Goal: Task Accomplishment & Management: Use online tool/utility

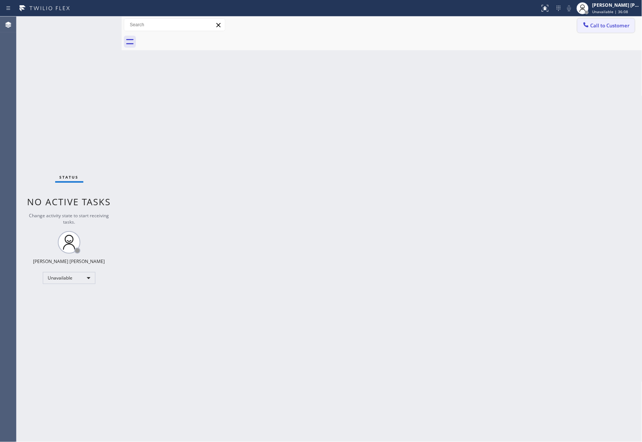
click at [617, 23] on span "Call to Customer" at bounding box center [609, 25] width 39 height 7
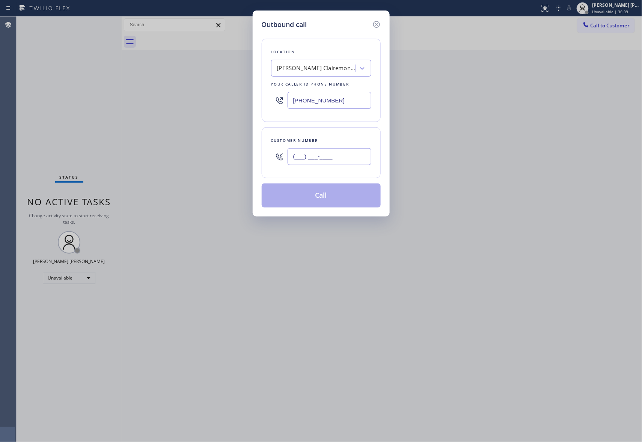
click at [326, 161] on input "(___) ___-____" at bounding box center [329, 156] width 84 height 17
paste input "310) 365-7715"
type input "[PHONE_NUMBER]"
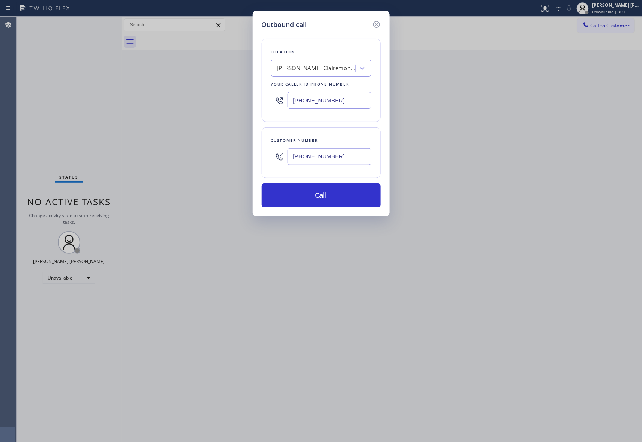
click at [319, 64] on div "[PERSON_NAME] Clairemont Air Company" at bounding box center [316, 68] width 79 height 9
paste input "Local Trusted Electricians [GEOGRAPHIC_DATA][PERSON_NAME]"
type input "Local Trusted Electricians [GEOGRAPHIC_DATA][PERSON_NAME]"
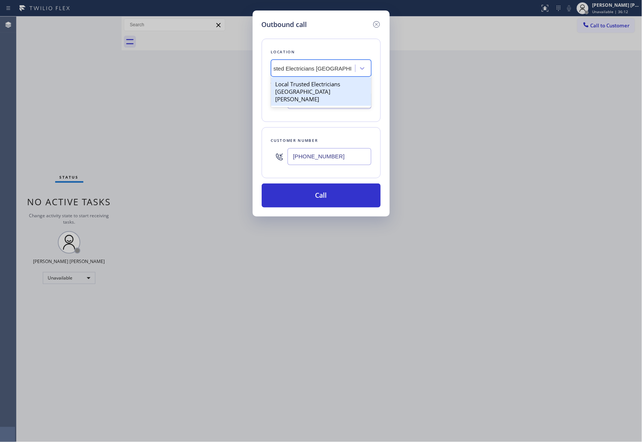
click at [311, 87] on div "Local Trusted Electricians [GEOGRAPHIC_DATA][PERSON_NAME]" at bounding box center [321, 91] width 100 height 29
type input "[PHONE_NUMBER]"
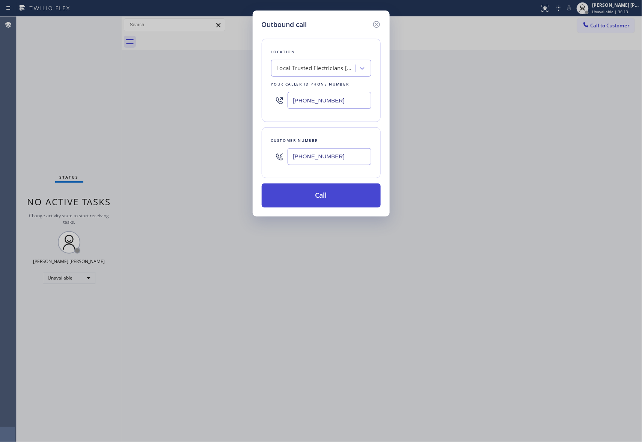
click at [308, 200] on button "Call" at bounding box center [320, 195] width 119 height 24
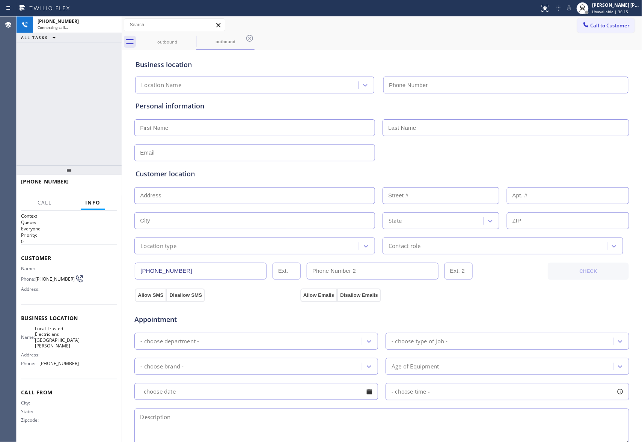
type input "[PHONE_NUMBER]"
click at [540, 11] on icon at bounding box center [544, 8] width 9 height 9
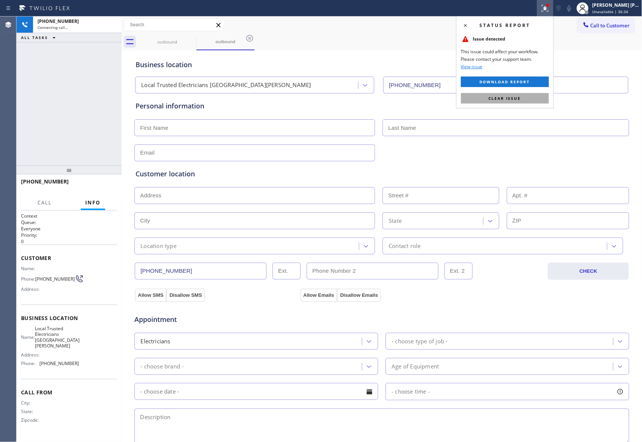
click at [491, 97] on span "Clear issue" at bounding box center [504, 98] width 32 height 5
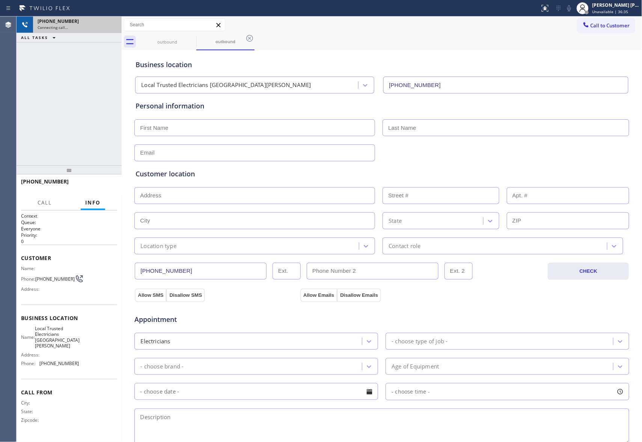
click at [99, 30] on div "[PHONE_NUMBER] Connecting call…" at bounding box center [76, 25] width 86 height 17
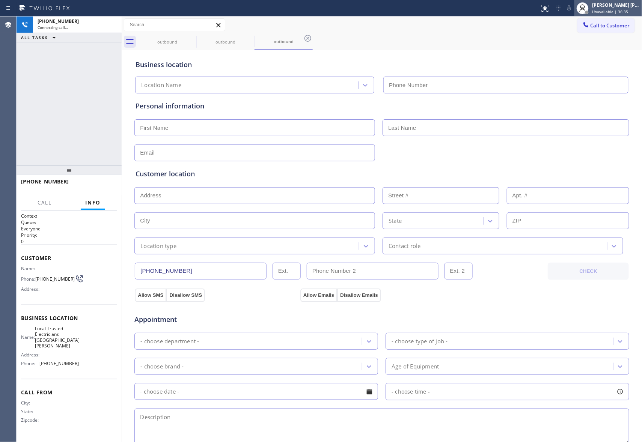
click at [605, 8] on div "[PERSON_NAME] [PERSON_NAME] Unavailable | 36:35" at bounding box center [615, 8] width 51 height 13
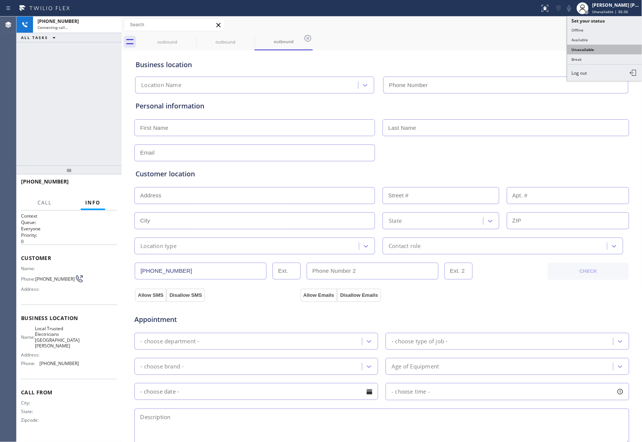
type input "[PHONE_NUMBER]"
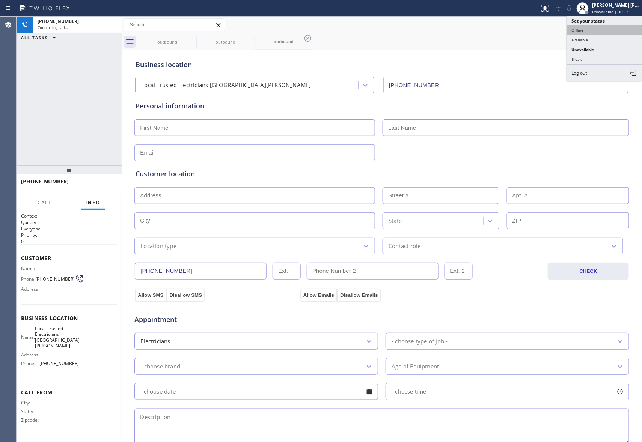
click at [587, 32] on button "Offline" at bounding box center [604, 30] width 75 height 10
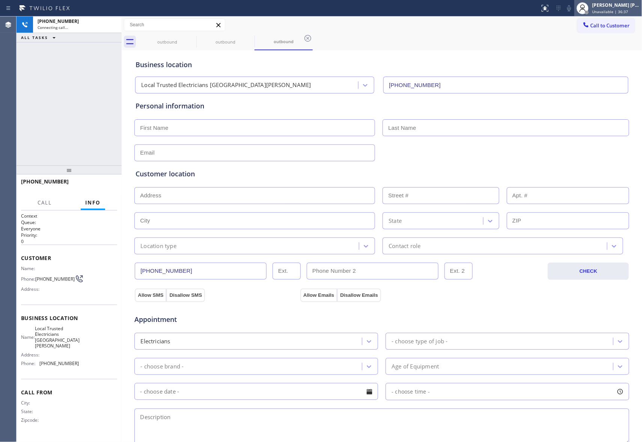
click at [601, 4] on div "[PERSON_NAME] [PERSON_NAME]" at bounding box center [615, 5] width 47 height 6
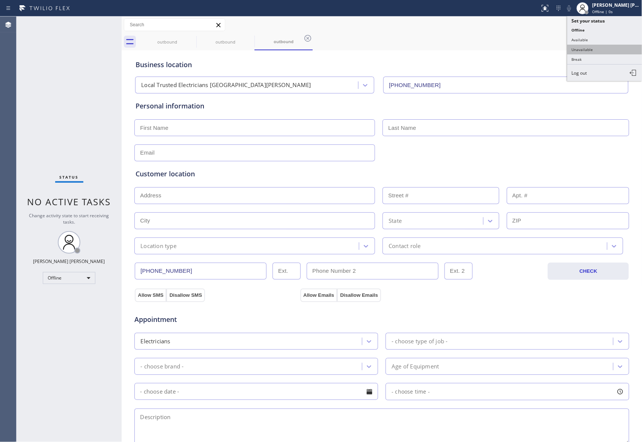
click at [584, 50] on button "Unavailable" at bounding box center [604, 50] width 75 height 10
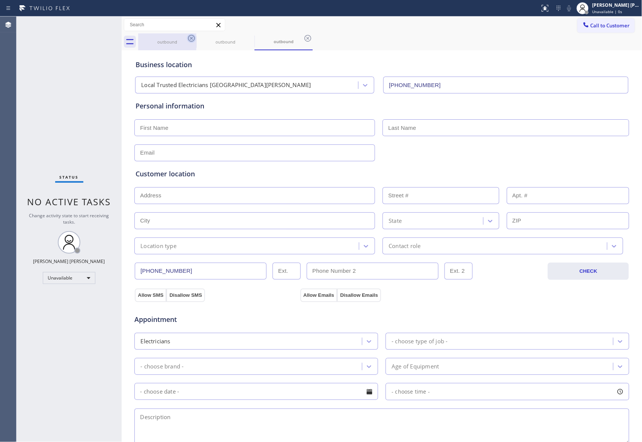
drag, startPoint x: 180, startPoint y: 44, endPoint x: 192, endPoint y: 39, distance: 12.7
click at [186, 42] on div "outbound" at bounding box center [167, 42] width 57 height 6
click at [192, 39] on icon at bounding box center [191, 38] width 7 height 7
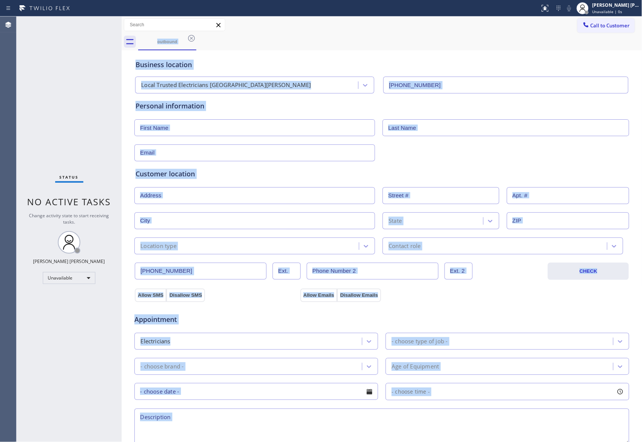
click at [192, 39] on div "outbound" at bounding box center [390, 41] width 504 height 17
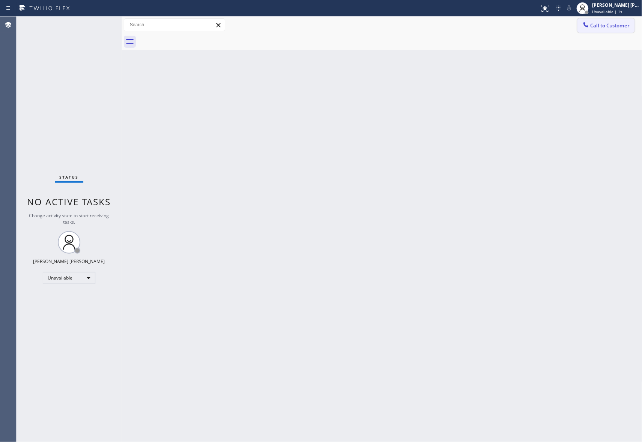
click at [630, 24] on button "Call to Customer" at bounding box center [605, 25] width 57 height 14
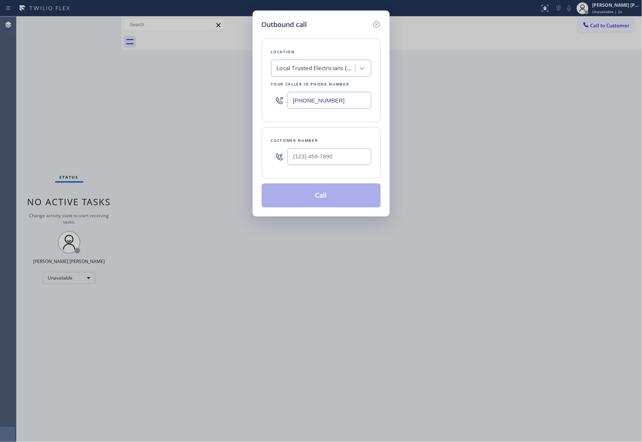
click at [349, 168] on div at bounding box center [329, 156] width 84 height 24
click at [350, 160] on input "(___) ___-____" at bounding box center [329, 156] width 84 height 17
drag, startPoint x: 350, startPoint y: 159, endPoint x: 206, endPoint y: 158, distance: 144.1
click at [206, 158] on div "Outbound call Location Local Trusted Electricians [GEOGRAPHIC_DATA][PERSON_NAME…" at bounding box center [321, 221] width 642 height 442
paste input "310) 388-4183"
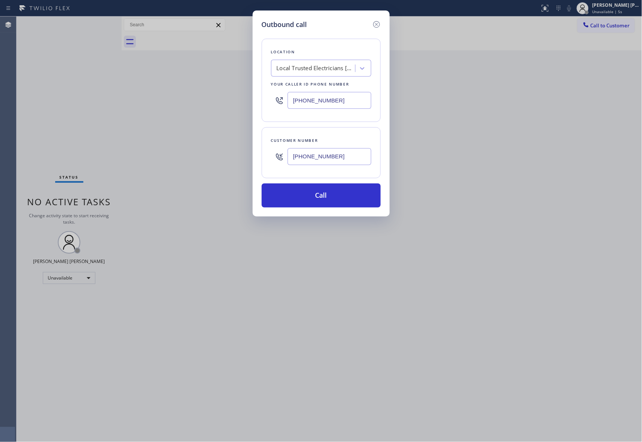
type input "[PHONE_NUMBER]"
drag, startPoint x: 266, startPoint y: 96, endPoint x: 221, endPoint y: 97, distance: 45.8
click at [221, 97] on div "Outbound call Location Local Trusted Electricians [GEOGRAPHIC_DATA][PERSON_NAME…" at bounding box center [321, 221] width 642 height 442
paste input "text"
type input "[PHONE_NUMBER]"
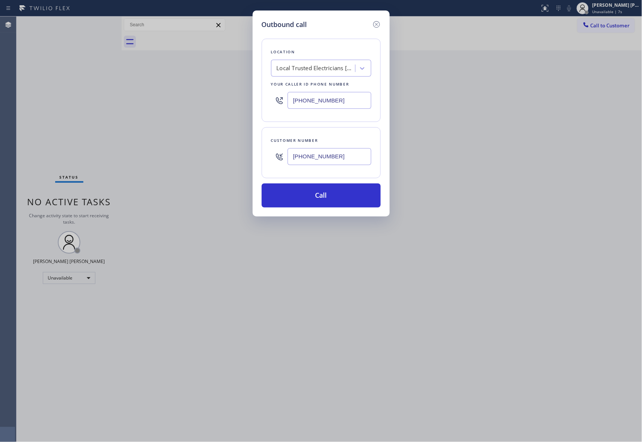
drag, startPoint x: 317, startPoint y: 155, endPoint x: 188, endPoint y: 146, distance: 129.4
click at [188, 146] on div "Outbound call Location Local Trusted Electricians [GEOGRAPHIC_DATA][PERSON_NAME…" at bounding box center [321, 221] width 642 height 442
paste input "65-7715"
type input "[PHONE_NUMBER]"
click at [315, 195] on button "Call" at bounding box center [320, 195] width 119 height 24
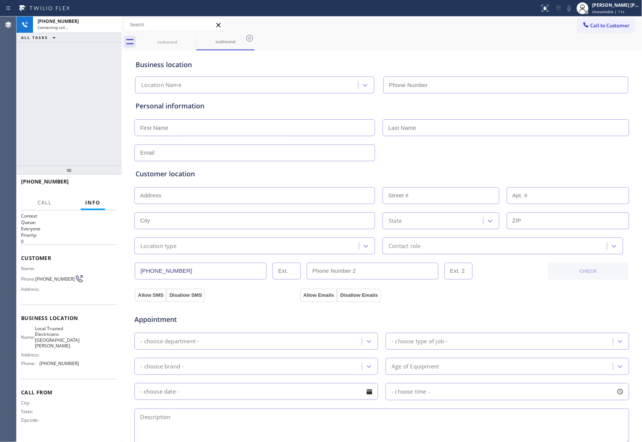
type input "[PHONE_NUMBER]"
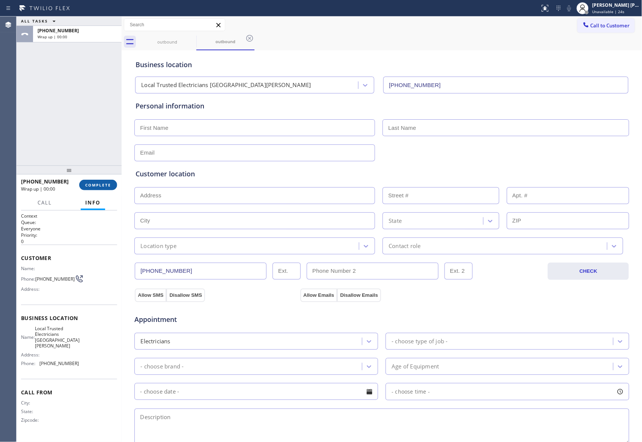
click at [109, 186] on span "COMPLETE" at bounding box center [98, 184] width 26 height 5
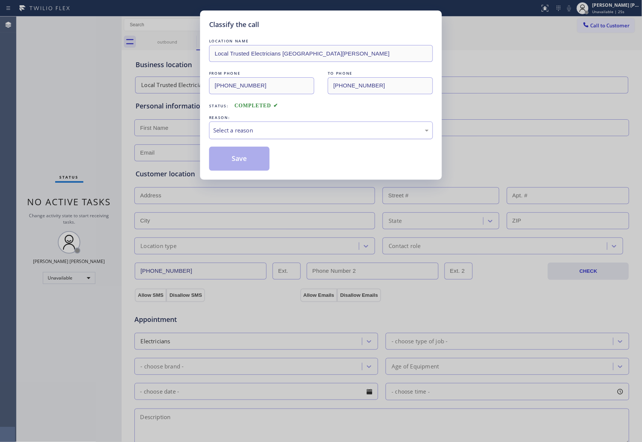
click at [300, 125] on div "Select a reason" at bounding box center [321, 131] width 224 height 18
click at [255, 158] on button "Save" at bounding box center [239, 159] width 60 height 24
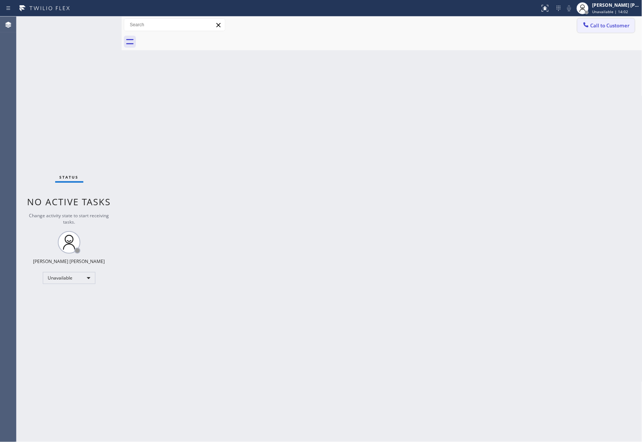
click at [623, 23] on span "Call to Customer" at bounding box center [609, 25] width 39 height 7
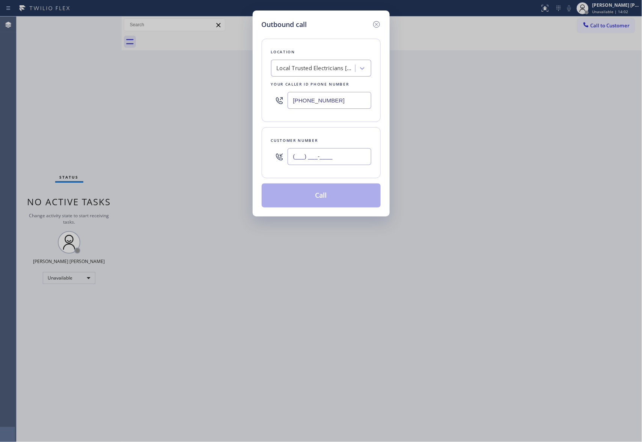
click at [329, 156] on input "(___) ___-____" at bounding box center [329, 156] width 84 height 17
paste input "305) 788-3720"
type input "[PHONE_NUMBER]"
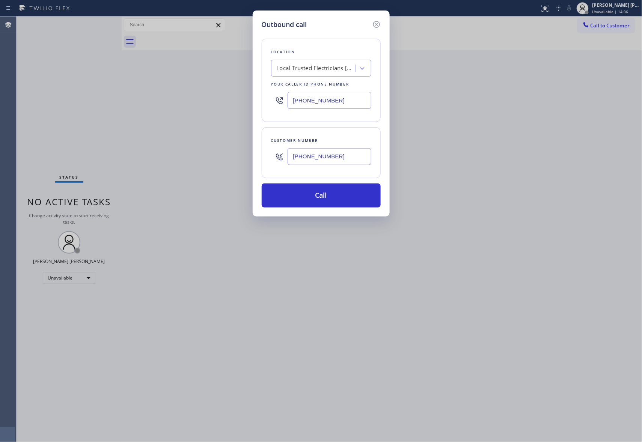
drag, startPoint x: 236, startPoint y: 96, endPoint x: 215, endPoint y: 96, distance: 21.0
click at [215, 96] on div "Outbound call Location Local Trusted Electricians [GEOGRAPHIC_DATA][PERSON_NAME…" at bounding box center [321, 221] width 642 height 442
paste input "05) 506-1828"
type input "[PHONE_NUMBER]"
click at [317, 191] on button "Call" at bounding box center [320, 195] width 119 height 24
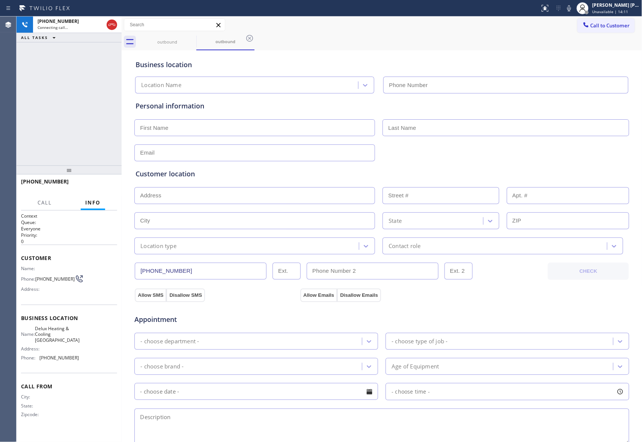
type input "[PHONE_NUMBER]"
click at [104, 188] on button "HANG UP" at bounding box center [99, 185] width 35 height 11
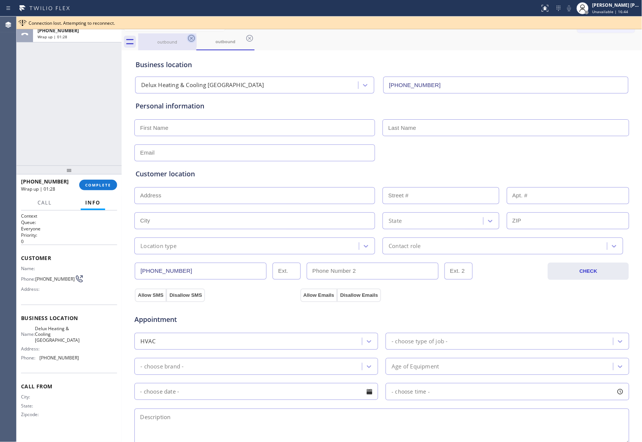
click at [182, 41] on div "outbound" at bounding box center [167, 42] width 57 height 6
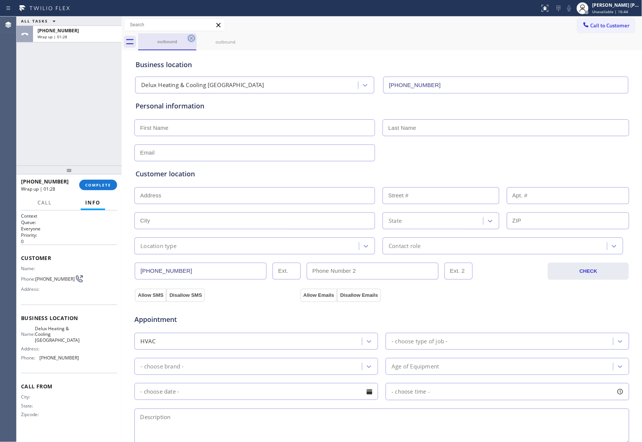
click at [195, 39] on icon at bounding box center [191, 38] width 9 height 9
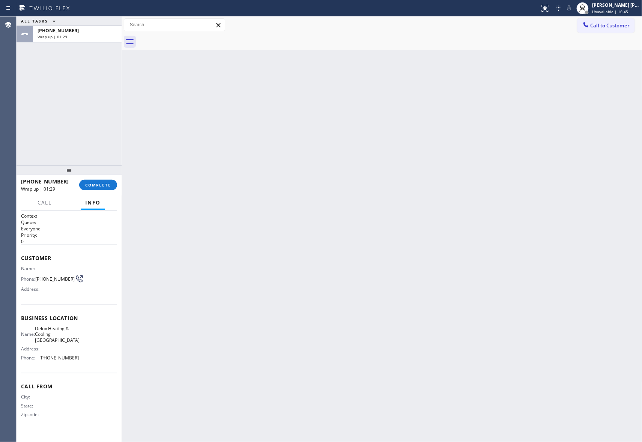
click at [195, 39] on div at bounding box center [390, 41] width 504 height 17
click at [96, 188] on button "COMPLETE" at bounding box center [98, 185] width 38 height 11
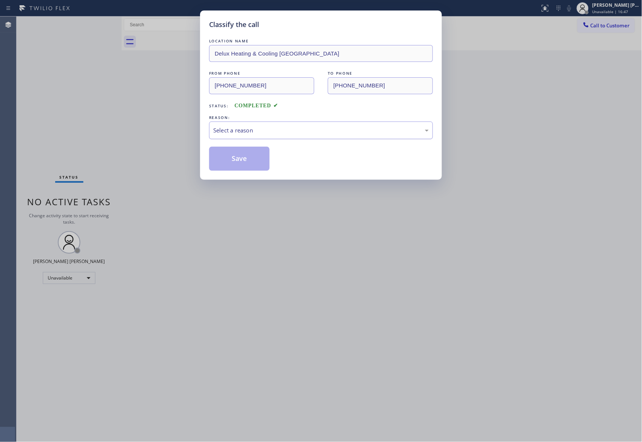
click at [333, 128] on div "Select a reason" at bounding box center [320, 130] width 215 height 9
click at [233, 155] on button "Save" at bounding box center [239, 159] width 60 height 24
click at [613, 24] on span "Call to Customer" at bounding box center [609, 25] width 39 height 7
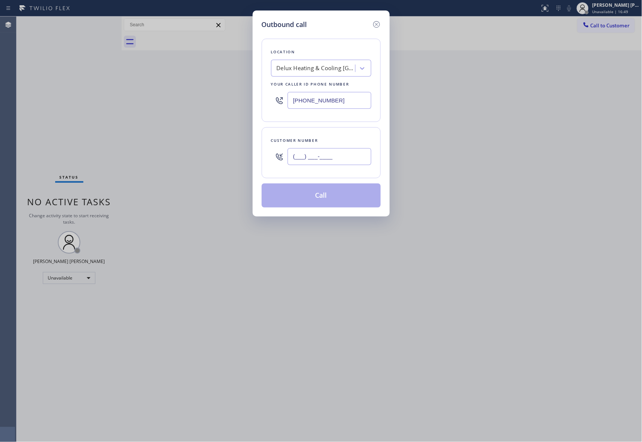
click at [325, 156] on input "(___) ___-____" at bounding box center [329, 156] width 84 height 17
paste input "707) 888-4058"
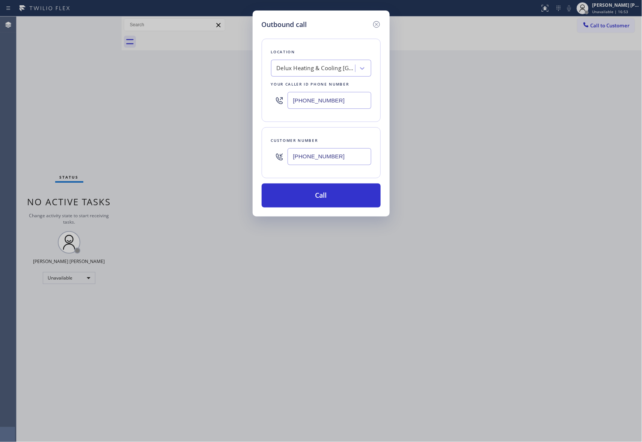
type input "[PHONE_NUMBER]"
drag, startPoint x: 345, startPoint y: 102, endPoint x: 270, endPoint y: 104, distance: 75.1
click at [270, 104] on div "Location Delux Heating & Cooling [GEOGRAPHIC_DATA] Your caller id phone number …" at bounding box center [320, 80] width 119 height 83
paste input "707) 504-3963"
type input "[PHONE_NUMBER]"
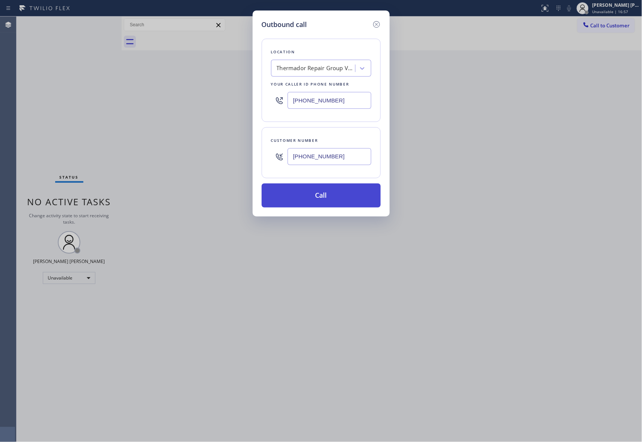
click at [299, 200] on button "Call" at bounding box center [320, 195] width 119 height 24
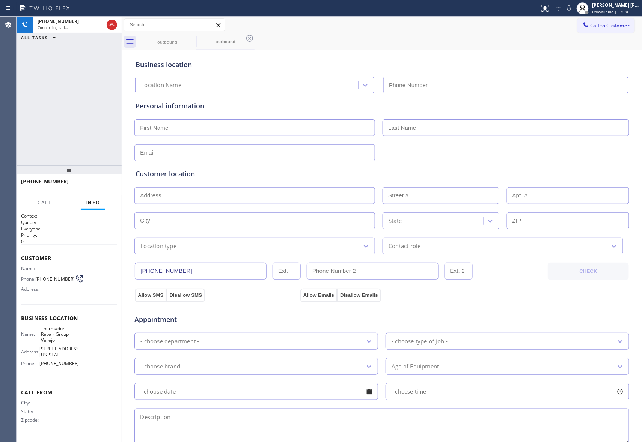
type input "[PHONE_NUMBER]"
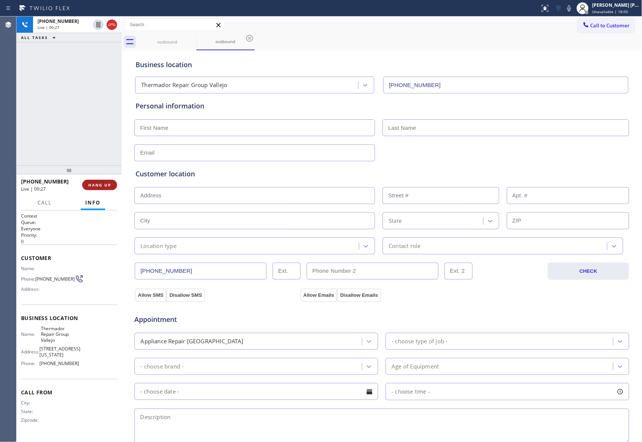
click at [99, 185] on span "HANG UP" at bounding box center [99, 184] width 23 height 5
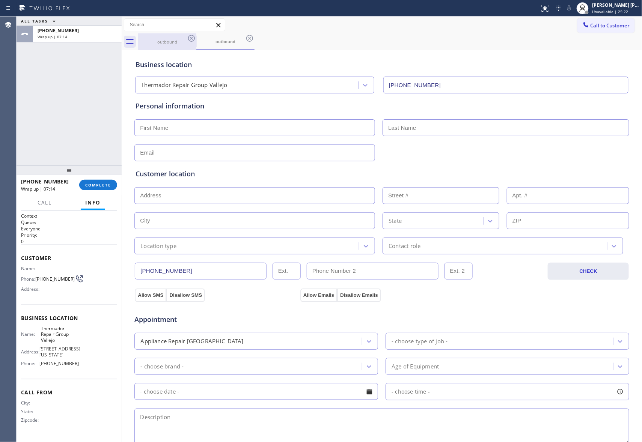
click at [184, 47] on div "outbound" at bounding box center [167, 41] width 57 height 17
click at [191, 41] on icon at bounding box center [191, 38] width 7 height 7
click at [0, 0] on icon at bounding box center [0, 0] width 0 height 0
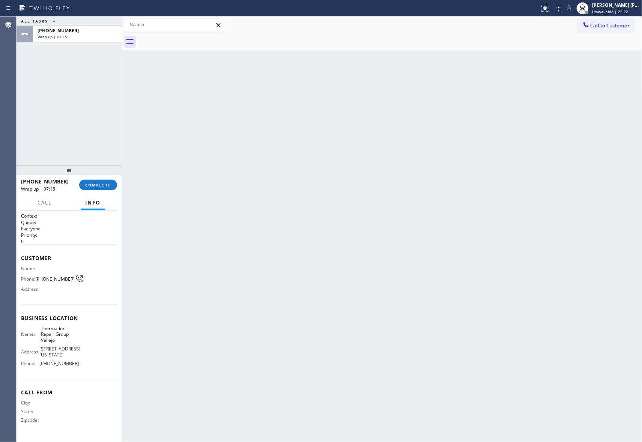
click at [191, 41] on div at bounding box center [390, 41] width 504 height 17
click at [102, 182] on button "COMPLETE" at bounding box center [98, 185] width 38 height 11
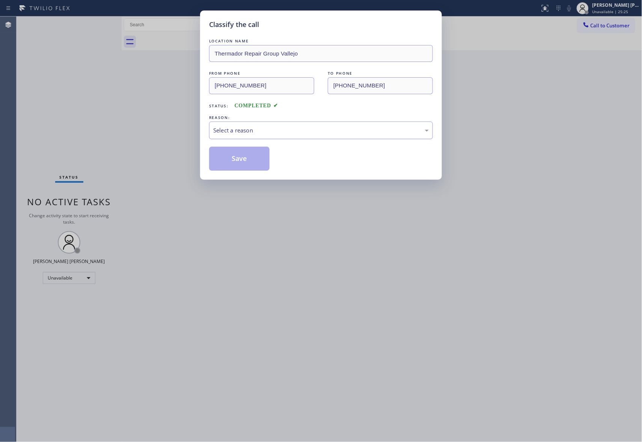
click at [296, 137] on div "Select a reason" at bounding box center [321, 131] width 224 height 18
click at [233, 160] on button "Save" at bounding box center [239, 159] width 60 height 24
click at [627, 32] on div "Classify the call LOCATION NAME Local Trusted Electricians [GEOGRAPHIC_DATA][PE…" at bounding box center [329, 229] width 625 height 425
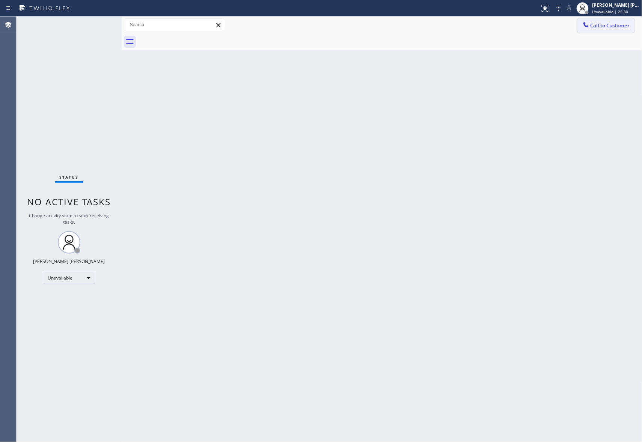
click at [613, 27] on span "Call to Customer" at bounding box center [609, 25] width 39 height 7
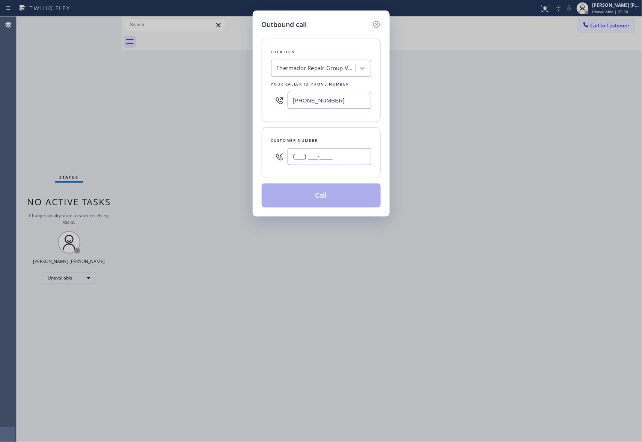
click at [335, 153] on input "(___) ___-____" at bounding box center [329, 156] width 84 height 17
paste input "818) 400-2336"
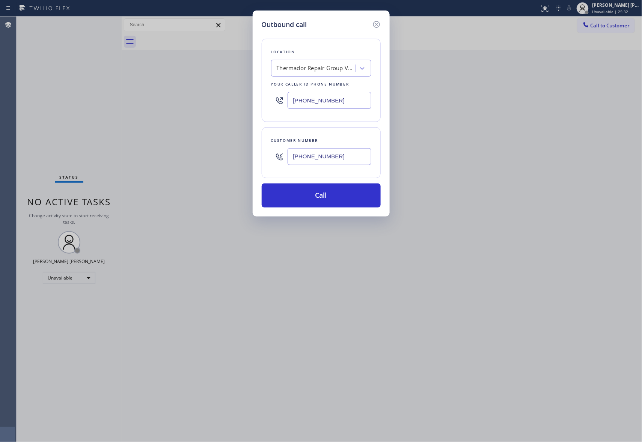
type input "[PHONE_NUMBER]"
drag, startPoint x: 323, startPoint y: 97, endPoint x: 248, endPoint y: 101, distance: 74.8
click at [248, 101] on div "Outbound call Location Thermador Repair Group [GEOGRAPHIC_DATA] Your caller id …" at bounding box center [321, 221] width 642 height 442
paste input "323) 416-2342"
type input "[PHONE_NUMBER]"
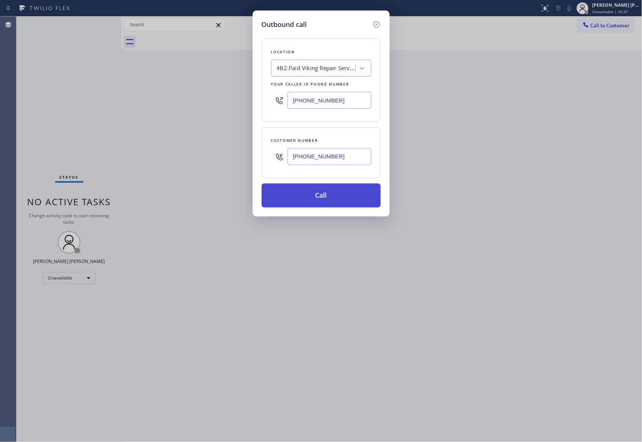
click at [342, 197] on button "Call" at bounding box center [320, 195] width 119 height 24
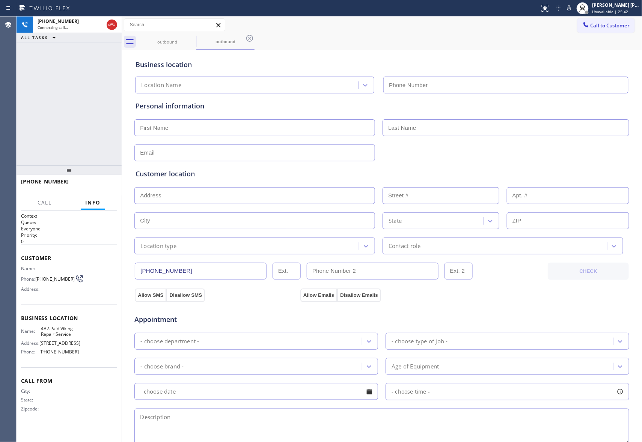
type input "[PHONE_NUMBER]"
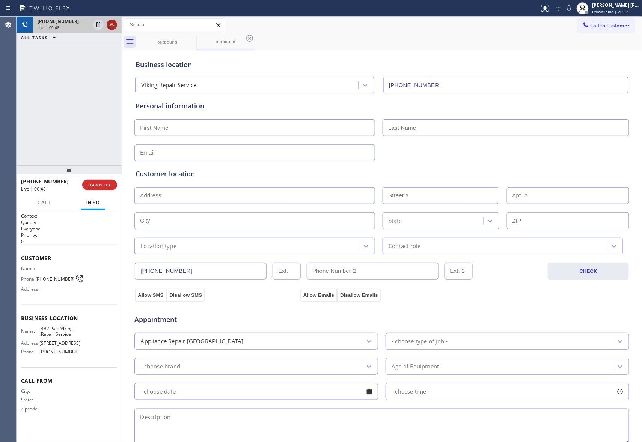
click at [114, 23] on icon at bounding box center [111, 24] width 9 height 9
type input "[PHONE_NUMBER]"
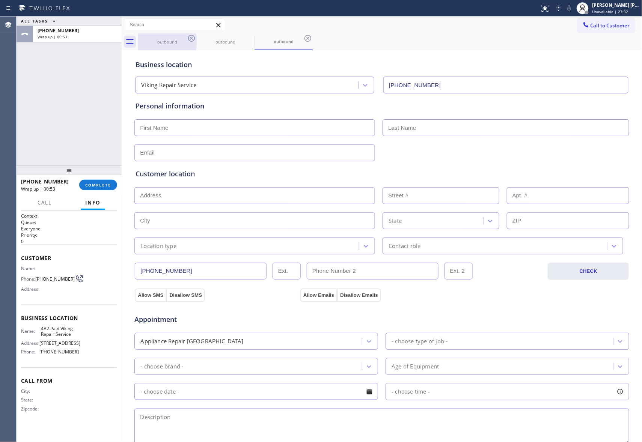
click at [180, 39] on div "outbound" at bounding box center [167, 42] width 57 height 6
click at [191, 36] on icon at bounding box center [191, 38] width 9 height 9
click at [0, 0] on icon at bounding box center [0, 0] width 0 height 0
click at [191, 36] on icon at bounding box center [191, 38] width 9 height 9
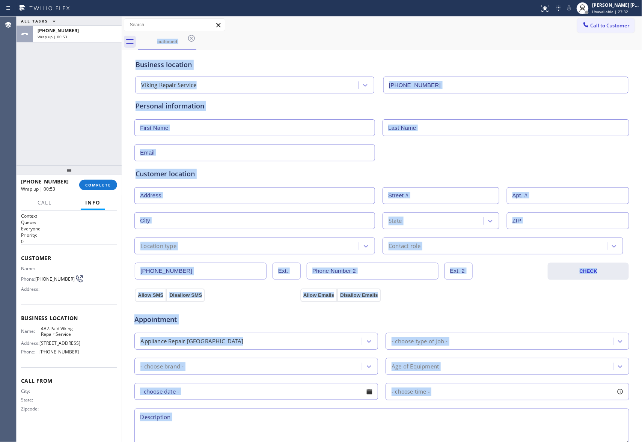
click at [191, 36] on div "outbound" at bounding box center [390, 41] width 504 height 17
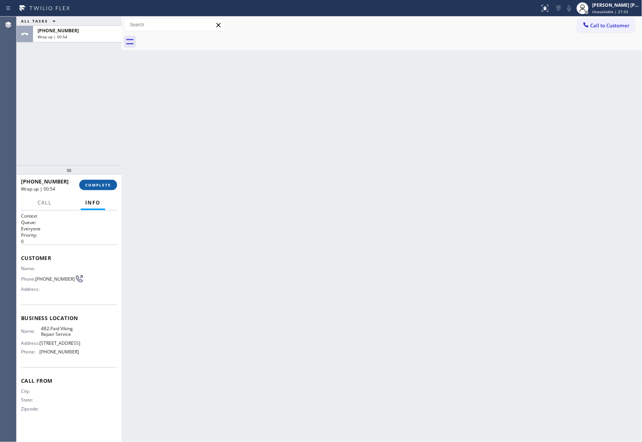
click at [105, 185] on span "COMPLETE" at bounding box center [98, 184] width 26 height 5
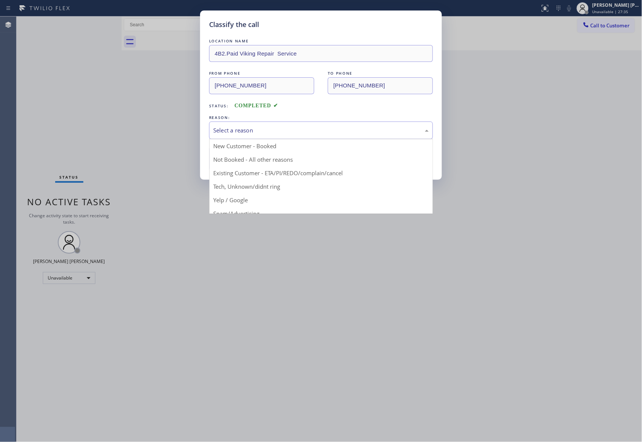
click at [300, 131] on div "Select a reason" at bounding box center [320, 130] width 215 height 9
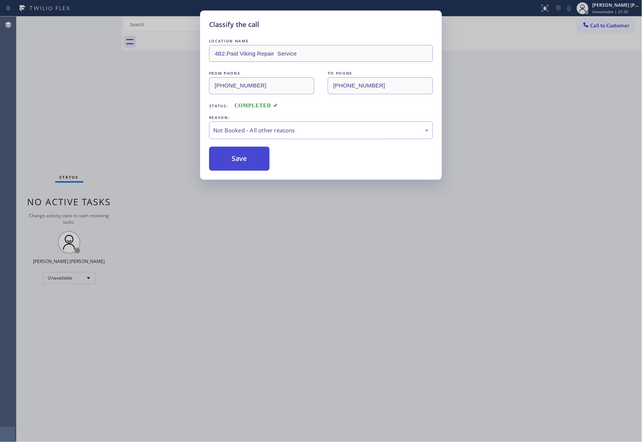
click at [240, 161] on button "Save" at bounding box center [239, 159] width 60 height 24
click at [248, 157] on button "Save" at bounding box center [239, 159] width 60 height 24
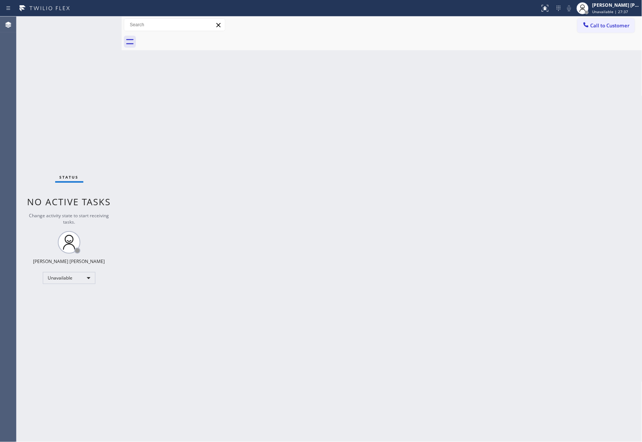
click at [606, 27] on span "Call to Customer" at bounding box center [609, 25] width 39 height 7
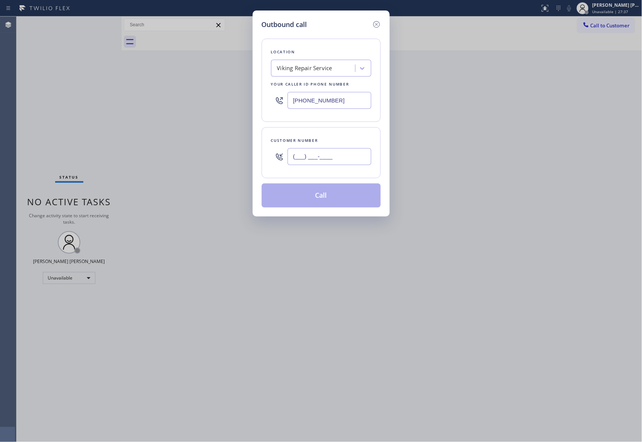
click at [340, 155] on input "(___) ___-____" at bounding box center [329, 156] width 84 height 17
paste input "323) 614-9468"
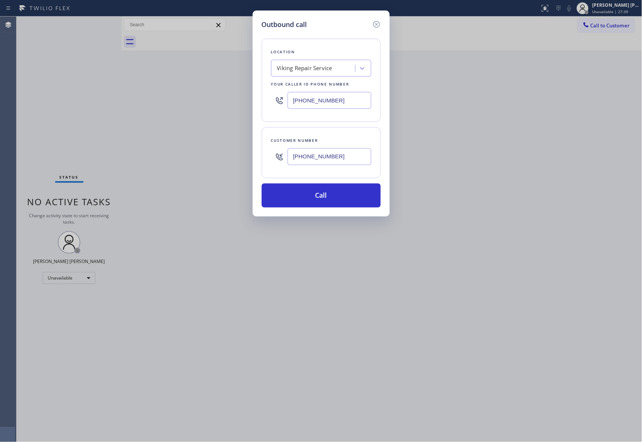
type input "[PHONE_NUMBER]"
drag, startPoint x: 321, startPoint y: 102, endPoint x: 152, endPoint y: 105, distance: 168.8
click at [151, 105] on div "Outbound call Location Viking Repair Service Your caller id phone number [PHONE…" at bounding box center [321, 221] width 642 height 442
paste input "213) 292-5480"
type input "[PHONE_NUMBER]"
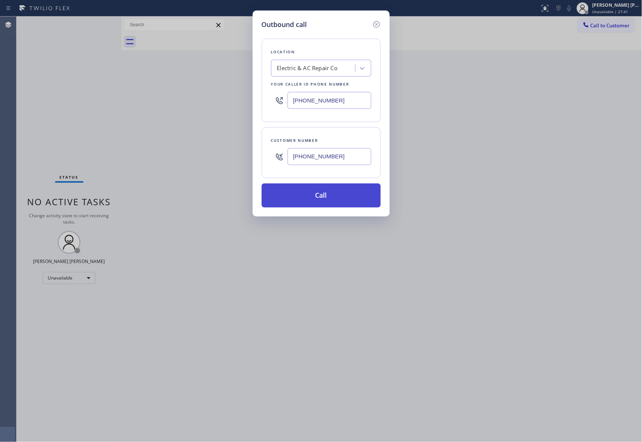
click at [311, 196] on button "Call" at bounding box center [320, 195] width 119 height 24
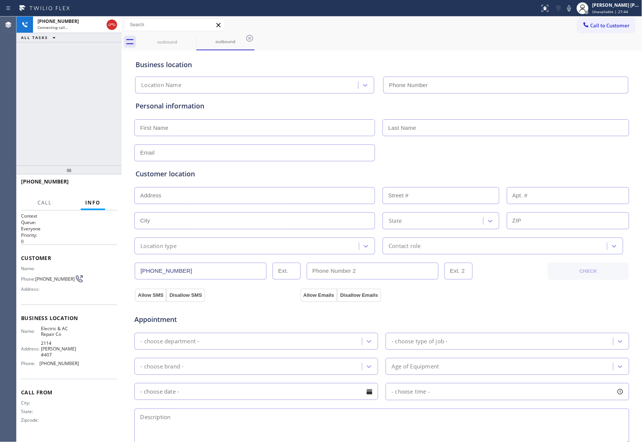
type input "[PHONE_NUMBER]"
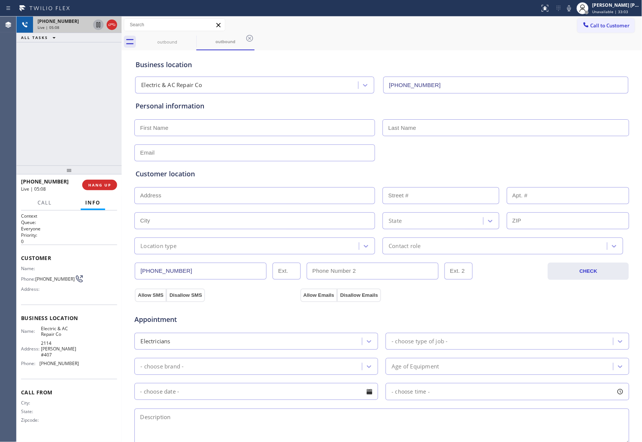
click at [100, 23] on icon at bounding box center [98, 24] width 4 height 5
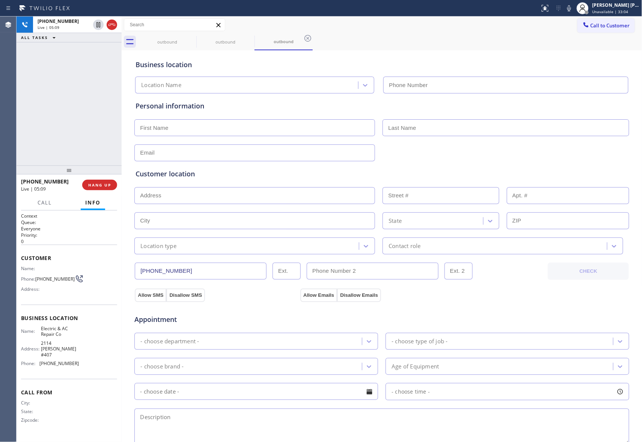
type input "[PHONE_NUMBER]"
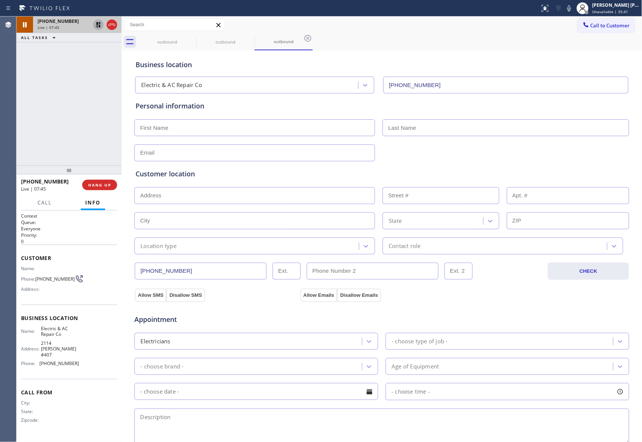
click at [97, 24] on icon at bounding box center [98, 24] width 5 height 5
type input "[PHONE_NUMBER]"
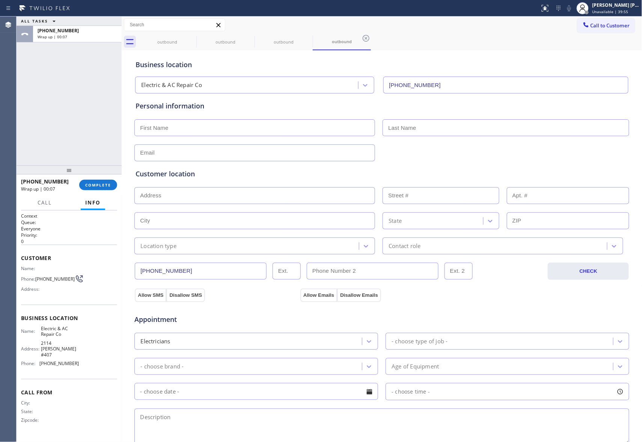
click at [161, 132] on input "text" at bounding box center [254, 127] width 240 height 17
paste input "[PERSON_NAME]"
type input "[PERSON_NAME]"
click at [413, 129] on input "text" at bounding box center [505, 127] width 246 height 17
paste input "[PERSON_NAME]"
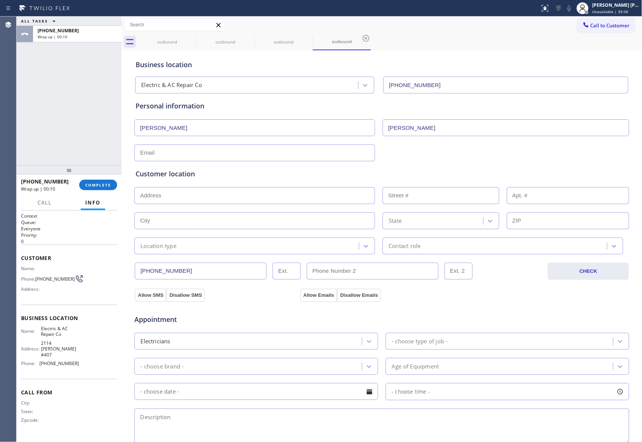
type input "[PERSON_NAME]"
click at [192, 158] on div "Customer location >> ADD NEW ADDRESS << + NEW ADDRESS State Location type Conta…" at bounding box center [381, 206] width 495 height 96
click at [192, 156] on input "text" at bounding box center [254, 152] width 240 height 17
paste input "[EMAIL_ADDRESS][DOMAIN_NAME]"
type input "[EMAIL_ADDRESS][DOMAIN_NAME]"
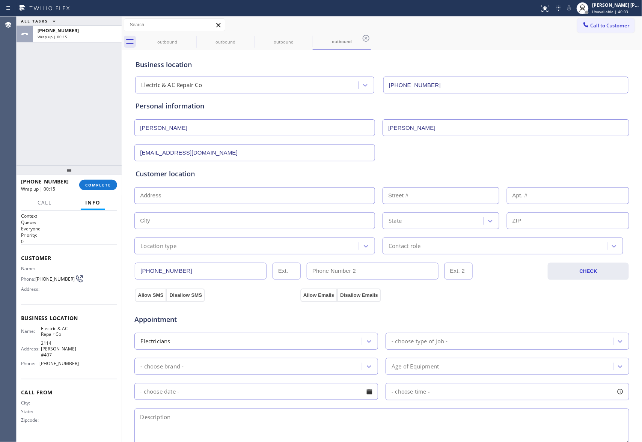
click at [199, 197] on input "text" at bounding box center [254, 195] width 240 height 17
paste input "[STREET_ADDRESS]"
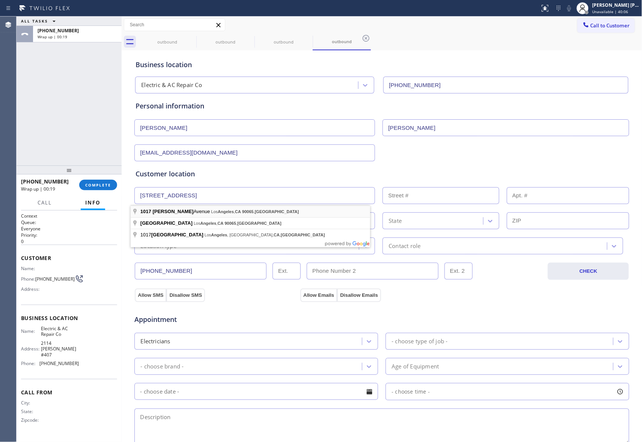
type input "[STREET_ADDRESS]"
type input "1017"
type input "[GEOGRAPHIC_DATA]"
type input "90065"
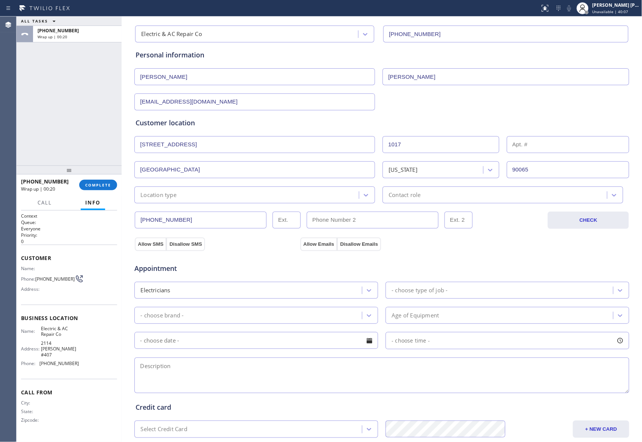
scroll to position [100, 0]
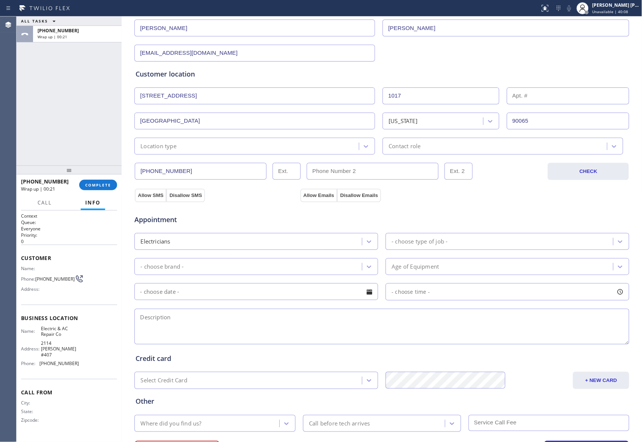
drag, startPoint x: 146, startPoint y: 195, endPoint x: 252, endPoint y: 195, distance: 106.9
click at [146, 195] on button "Allow SMS" at bounding box center [151, 196] width 32 height 14
click at [310, 193] on button "Allow Emails" at bounding box center [318, 196] width 37 height 14
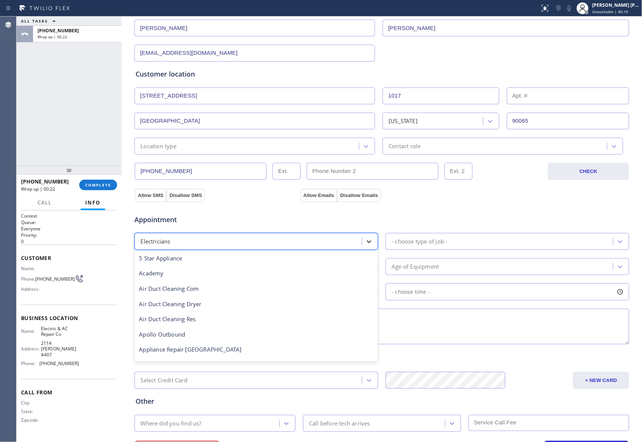
click at [368, 245] on icon at bounding box center [369, 242] width 8 height 8
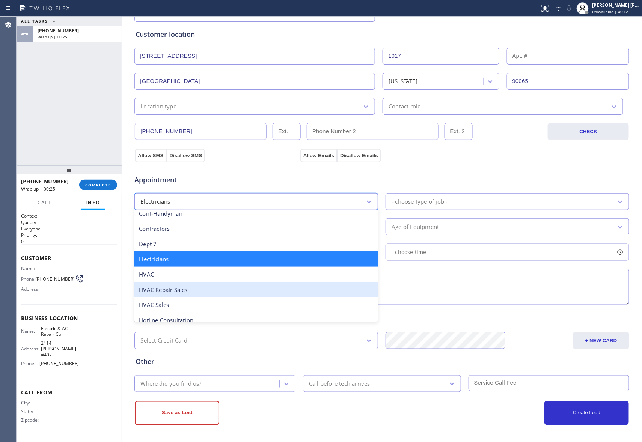
scroll to position [36, 0]
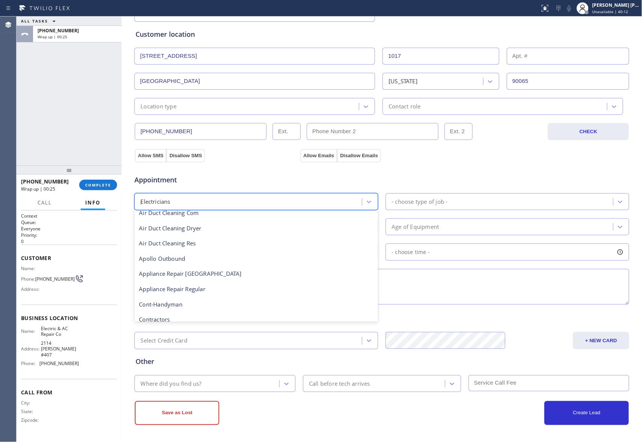
type input "pl"
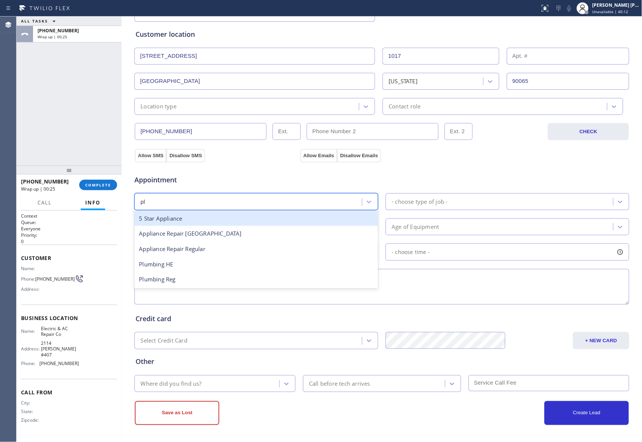
scroll to position [0, 0]
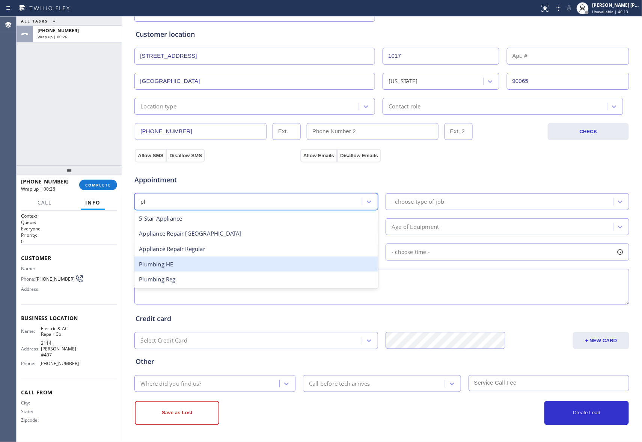
click at [182, 263] on div "Plumbing HE" at bounding box center [255, 264] width 243 height 15
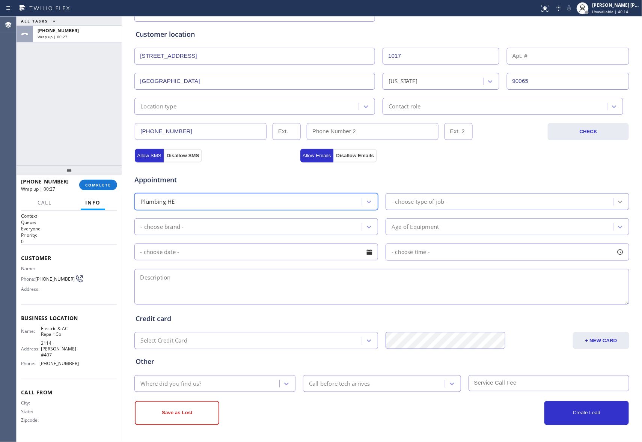
click at [616, 202] on icon at bounding box center [620, 202] width 8 height 8
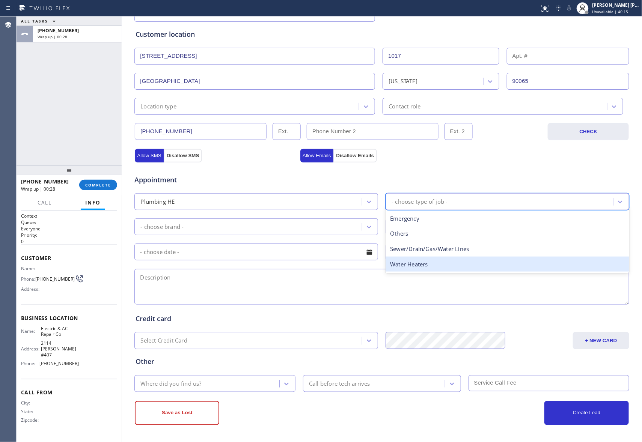
click at [425, 263] on div "Water Heaters" at bounding box center [506, 264] width 243 height 15
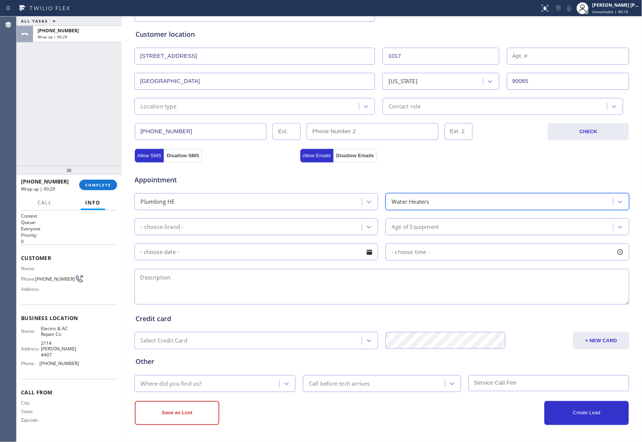
click at [365, 225] on icon at bounding box center [369, 227] width 8 height 8
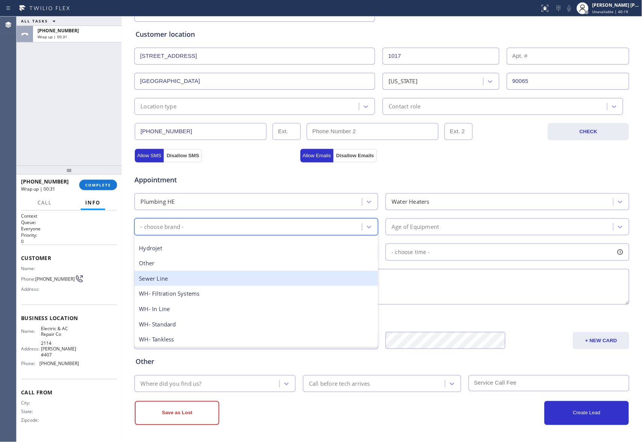
scroll to position [119, 0]
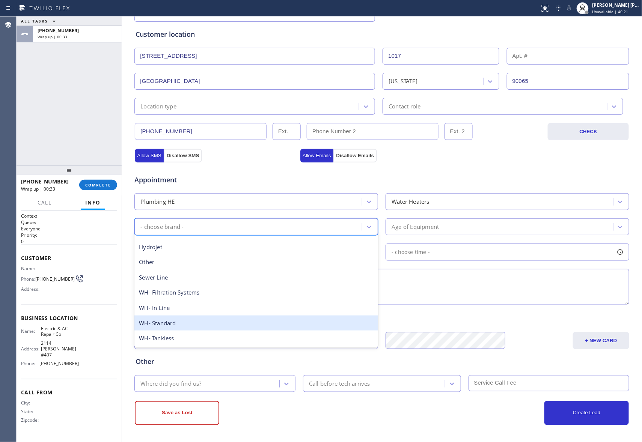
click at [188, 325] on div "WH- Standard" at bounding box center [255, 322] width 243 height 15
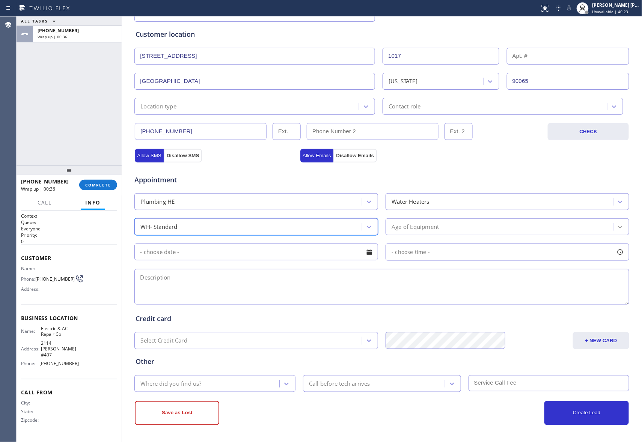
click at [619, 223] on icon at bounding box center [620, 227] width 8 height 8
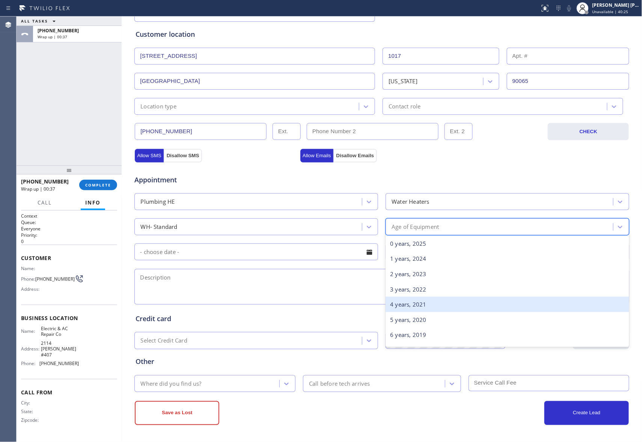
scroll to position [50, 0]
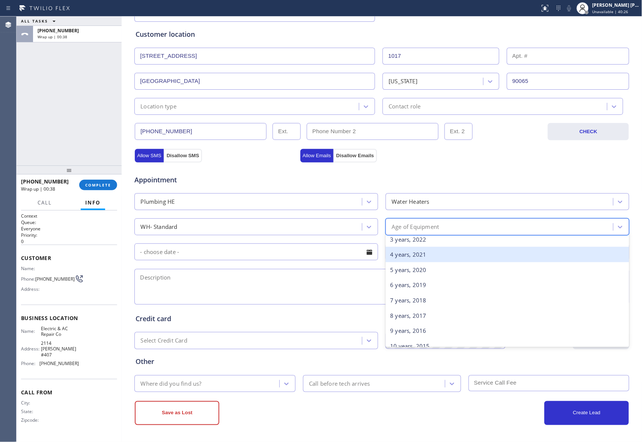
click at [419, 255] on div "4 years, 2021" at bounding box center [506, 254] width 243 height 15
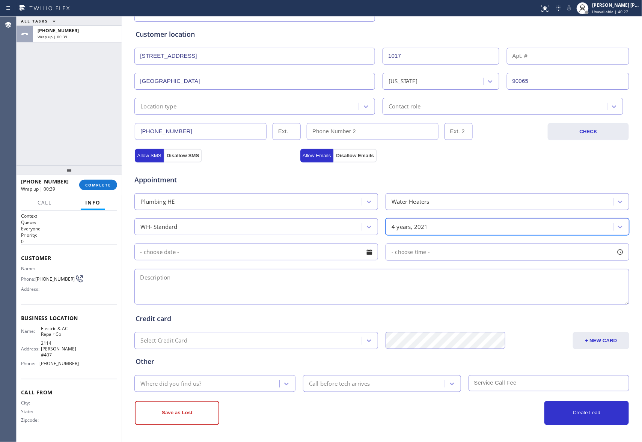
click at [368, 254] on div at bounding box center [369, 252] width 13 height 13
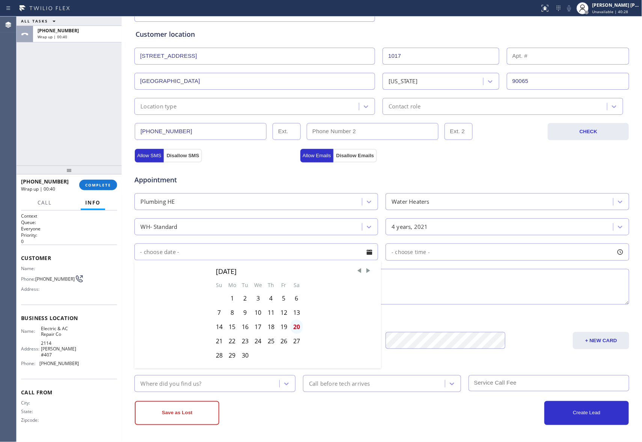
click at [293, 325] on div "20" at bounding box center [296, 327] width 13 height 14
type input "[DATE]"
click at [617, 252] on div at bounding box center [619, 252] width 13 height 13
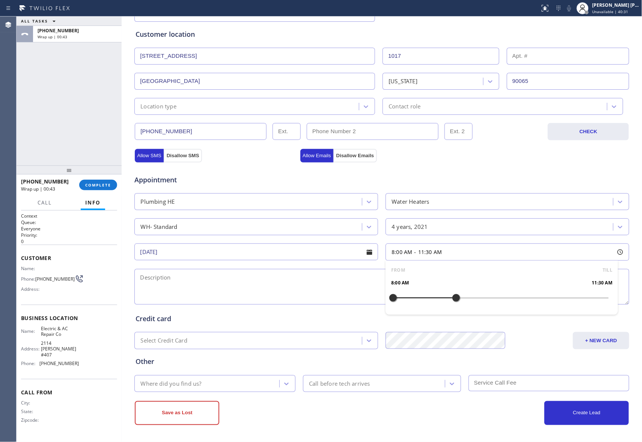
drag, startPoint x: 389, startPoint y: 298, endPoint x: 450, endPoint y: 298, distance: 61.5
click at [451, 298] on div at bounding box center [455, 298] width 9 height 16
click at [443, 297] on div at bounding box center [446, 298] width 9 height 16
drag, startPoint x: 393, startPoint y: 296, endPoint x: 500, endPoint y: 297, distance: 106.9
click at [296, 284] on textarea at bounding box center [381, 287] width 494 height 36
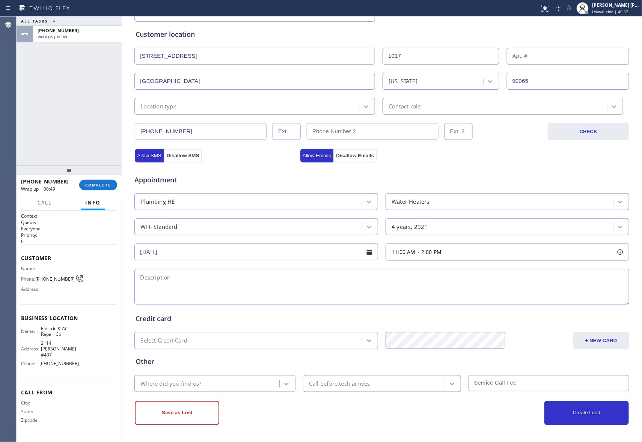
click at [226, 293] on textarea at bounding box center [381, 287] width 494 height 36
paste textarea "11-2 | FREE SCF | 40 gallon regular water heater | light the pilot, there is no…"
click at [526, 278] on textarea "11-2 | FREE SCF | 40 gallon regular water heater | light the pilot, there is no…" at bounding box center [381, 287] width 494 height 36
type textarea "11-2 | FREE SCF | 40 gallon regular water heater | light the pilot, there is no…"
click at [283, 386] on icon at bounding box center [286, 384] width 8 height 8
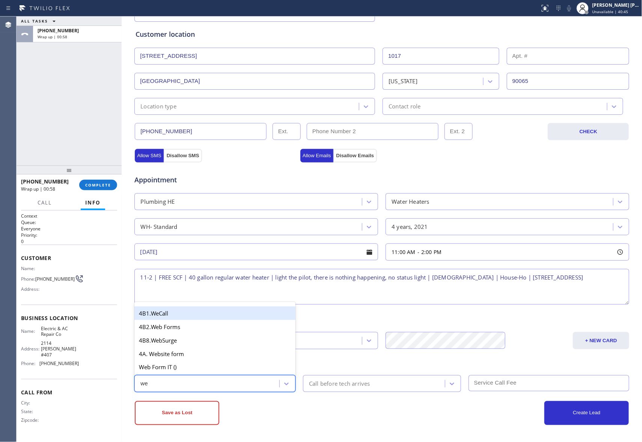
type input "w"
type input "goo"
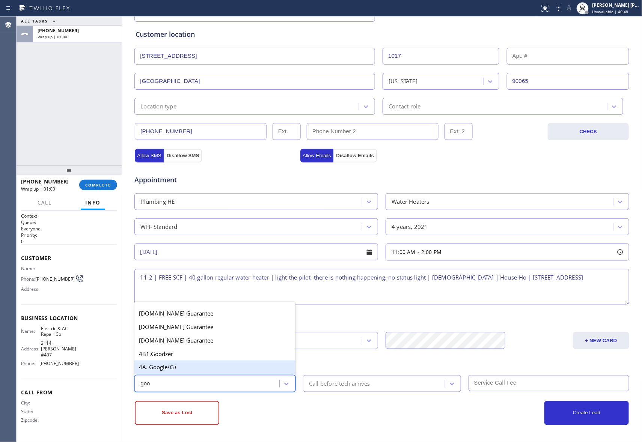
click at [191, 365] on div "4A. Google/G+" at bounding box center [214, 368] width 161 height 14
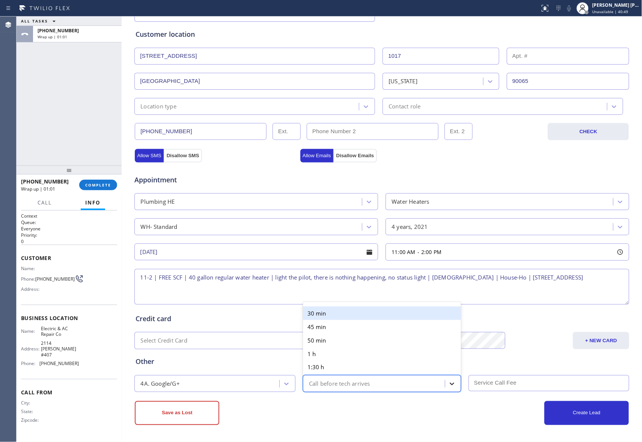
click at [448, 387] on icon at bounding box center [452, 384] width 8 height 8
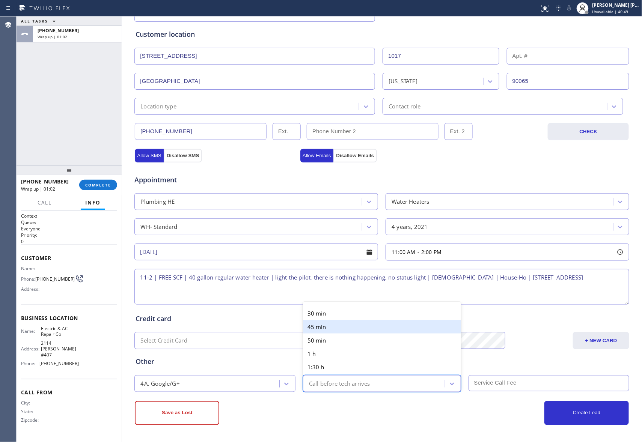
click at [359, 315] on div "30 min" at bounding box center [382, 313] width 158 height 14
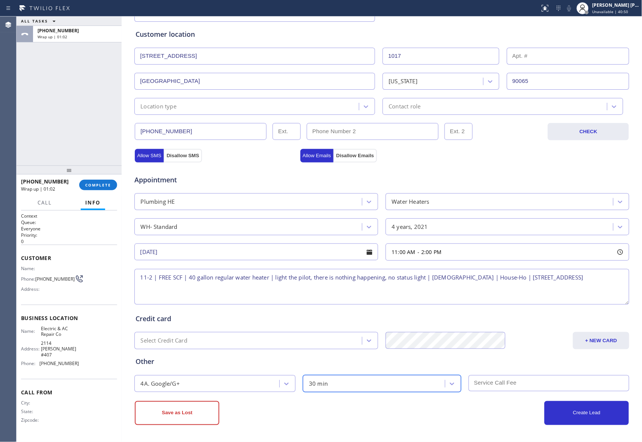
click at [510, 387] on input "text" at bounding box center [548, 383] width 161 height 16
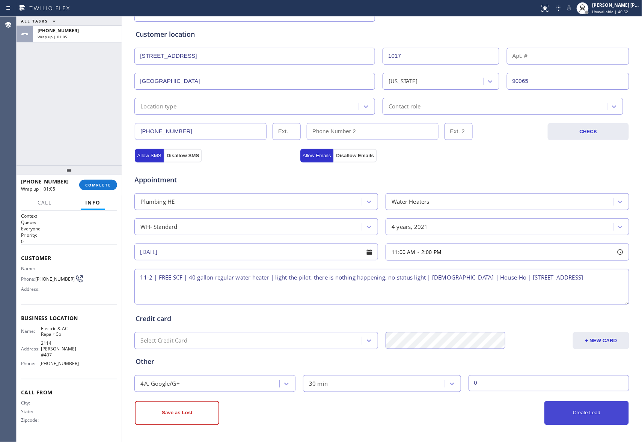
type input "0"
click at [586, 410] on button "Create Lead" at bounding box center [586, 413] width 84 height 24
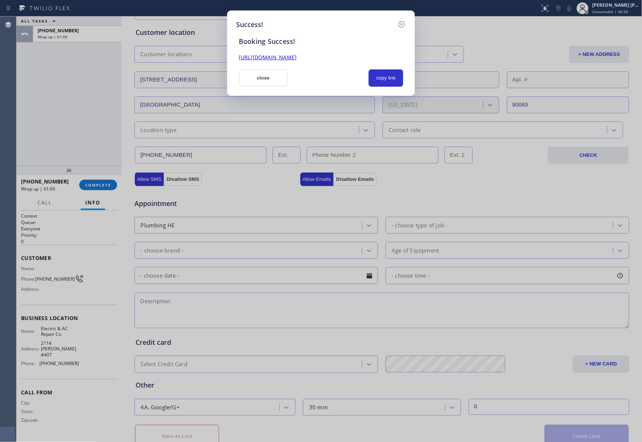
drag, startPoint x: 224, startPoint y: 59, endPoint x: 209, endPoint y: 60, distance: 14.4
click at [209, 60] on div "Success! Booking Success! [URL][DOMAIN_NAME] close copy link" at bounding box center [321, 221] width 642 height 442
copy link "[URL][DOMAIN_NAME]"
drag, startPoint x: 405, startPoint y: 18, endPoint x: 398, endPoint y: 26, distance: 10.1
click at [403, 21] on div "Success! Booking Success! [URL][DOMAIN_NAME] close copy link" at bounding box center [321, 53] width 188 height 85
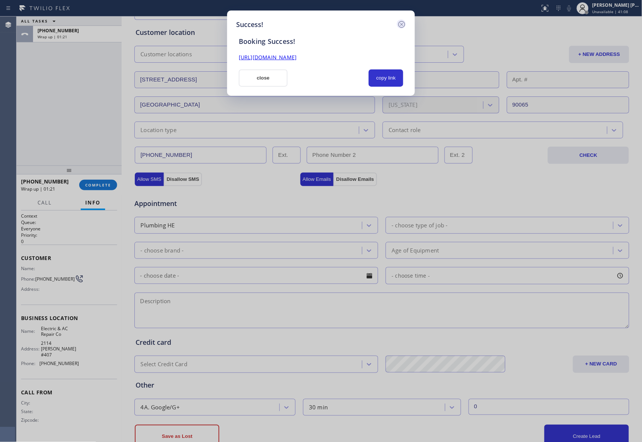
click at [398, 26] on icon at bounding box center [401, 24] width 9 height 9
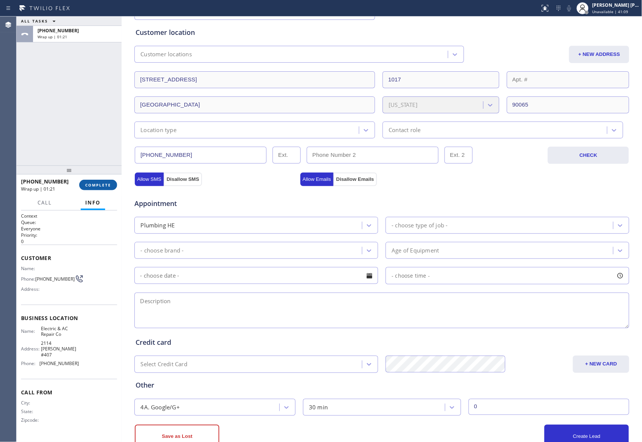
click at [97, 185] on span "COMPLETE" at bounding box center [98, 184] width 26 height 5
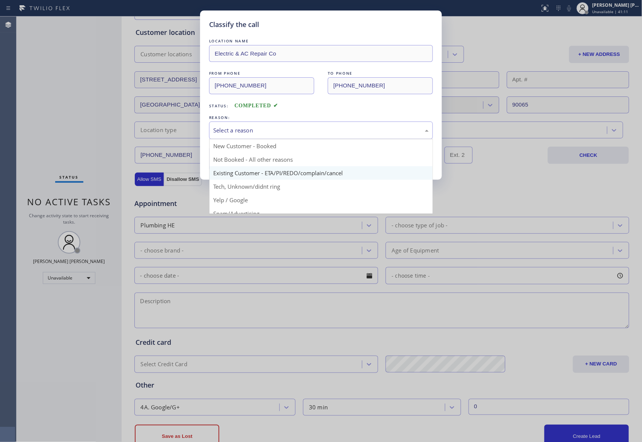
drag, startPoint x: 304, startPoint y: 128, endPoint x: 221, endPoint y: 173, distance: 94.3
click at [302, 128] on div "Select a reason" at bounding box center [320, 130] width 215 height 9
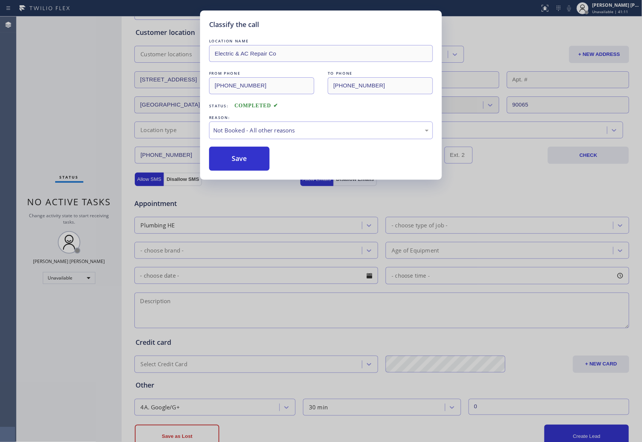
click at [228, 161] on button "Save" at bounding box center [239, 159] width 60 height 24
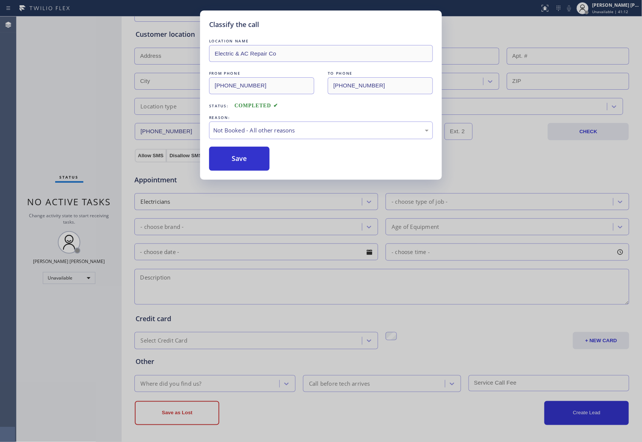
click at [228, 161] on button "Save" at bounding box center [239, 159] width 60 height 24
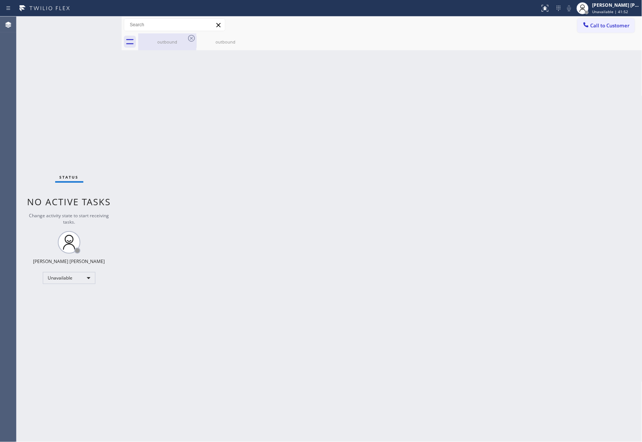
click at [182, 39] on div "outbound" at bounding box center [167, 42] width 57 height 6
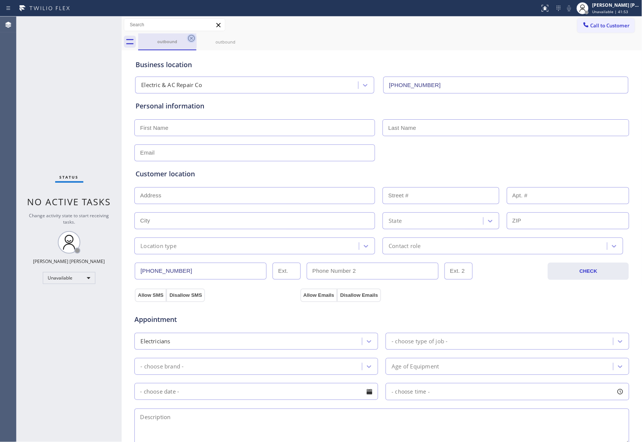
click at [195, 38] on icon at bounding box center [191, 38] width 9 height 9
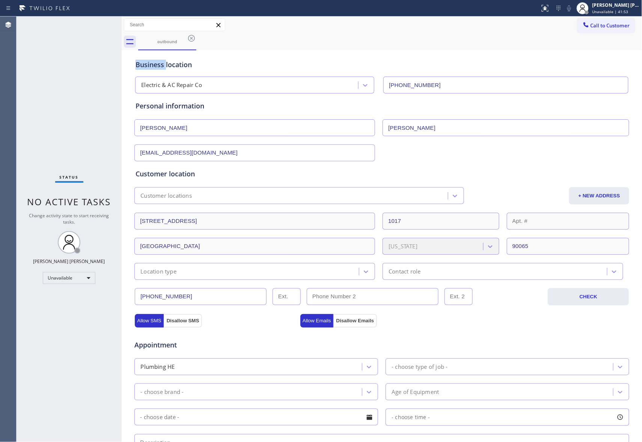
click at [195, 38] on icon at bounding box center [191, 38] width 9 height 9
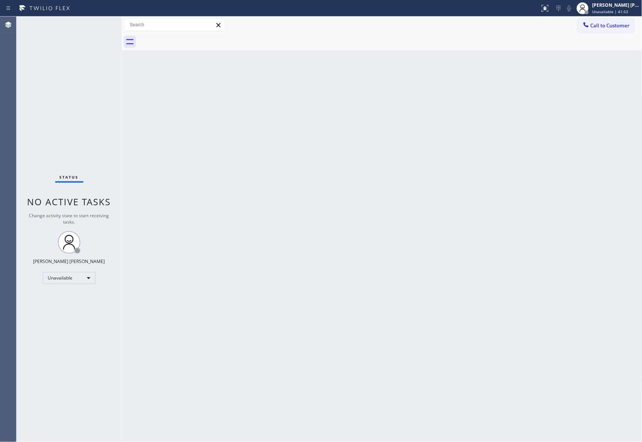
click at [195, 38] on div at bounding box center [390, 41] width 504 height 17
drag, startPoint x: 617, startPoint y: 26, endPoint x: 309, endPoint y: 140, distance: 328.0
click at [616, 26] on span "Call to Customer" at bounding box center [609, 25] width 39 height 7
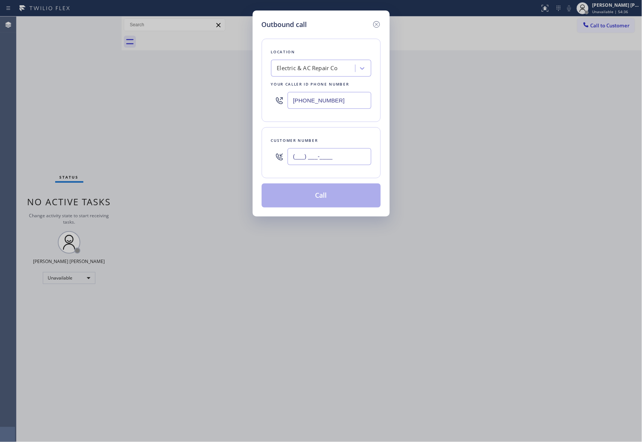
click at [354, 162] on input "(___) ___-____" at bounding box center [329, 156] width 84 height 17
paste input "323) 614-9468"
type input "[PHONE_NUMBER]"
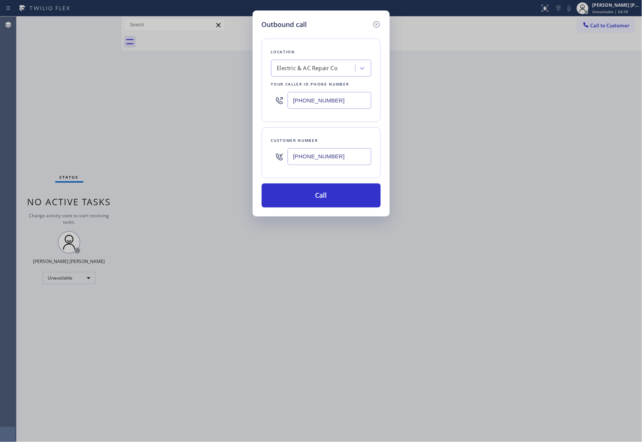
drag, startPoint x: 342, startPoint y: 93, endPoint x: 214, endPoint y: 95, distance: 128.3
click at [214, 95] on div "Outbound call Location Electric & AC Repair Co Your caller id phone number [PHO…" at bounding box center [321, 221] width 642 height 442
paste input "572-6479"
type input "[PHONE_NUMBER]"
click at [349, 197] on button "Call" at bounding box center [320, 195] width 119 height 24
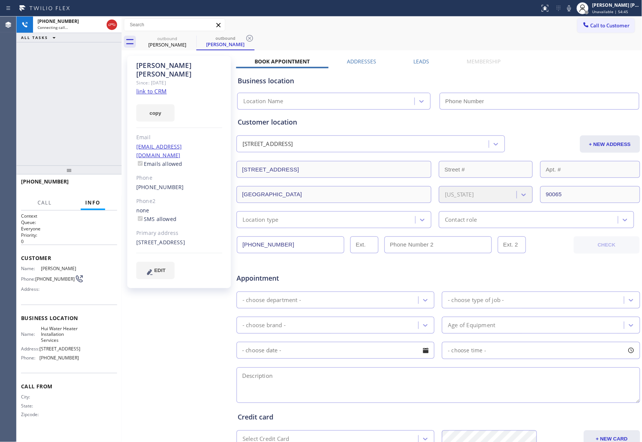
type input "[PHONE_NUMBER]"
click at [424, 60] on label "Leads" at bounding box center [421, 61] width 16 height 7
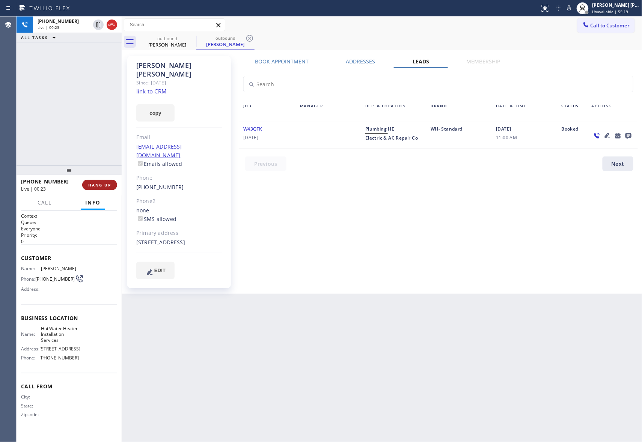
click at [106, 182] on button "HANG UP" at bounding box center [99, 185] width 35 height 11
click at [99, 182] on span "COMPLETE" at bounding box center [98, 184] width 26 height 5
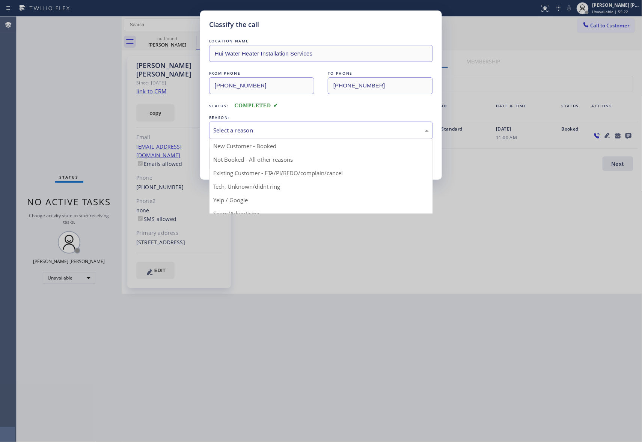
click at [300, 131] on div "Select a reason" at bounding box center [320, 130] width 215 height 9
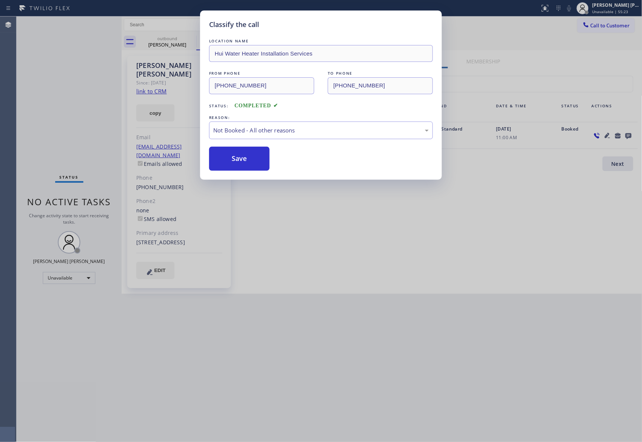
click at [240, 158] on button "Save" at bounding box center [239, 159] width 60 height 24
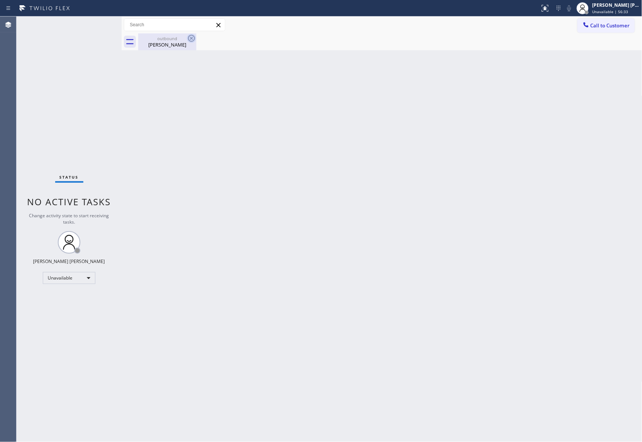
drag, startPoint x: 172, startPoint y: 50, endPoint x: 188, endPoint y: 41, distance: 17.8
click at [177, 47] on div "outbound [PERSON_NAME]" at bounding box center [167, 41] width 57 height 17
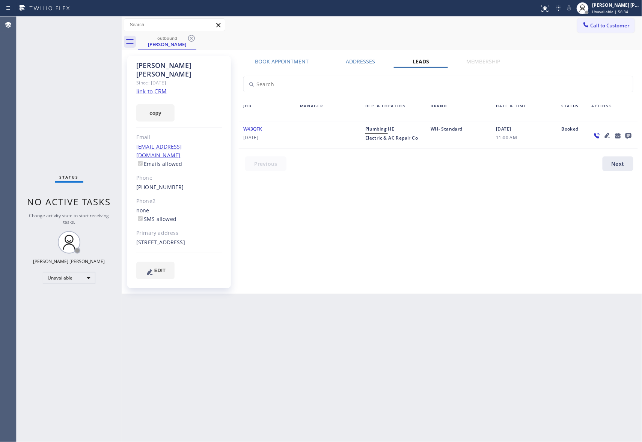
click at [189, 41] on icon at bounding box center [191, 38] width 9 height 9
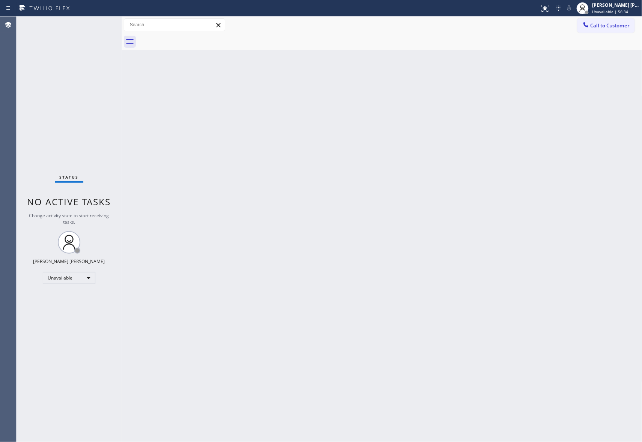
click at [190, 39] on div at bounding box center [390, 41] width 504 height 17
click at [620, 22] on span "Call to Customer" at bounding box center [609, 25] width 39 height 7
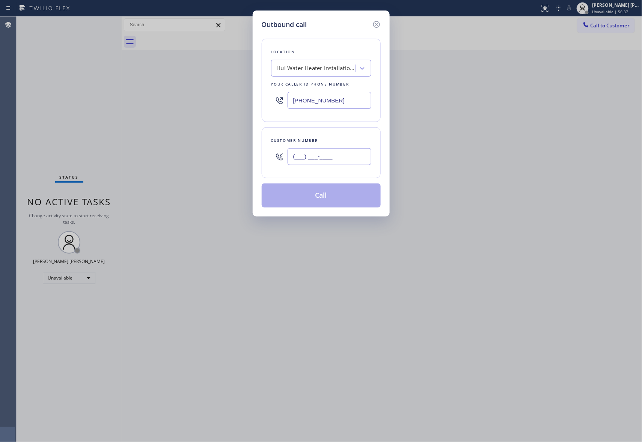
click at [330, 161] on input "(___) ___-____" at bounding box center [329, 156] width 84 height 17
drag, startPoint x: 347, startPoint y: 158, endPoint x: 247, endPoint y: 158, distance: 99.8
click at [247, 158] on div "Outbound call Location Hui Water Heater Installation Services Your caller id ph…" at bounding box center [321, 221] width 642 height 442
paste input "323) 614-9468"
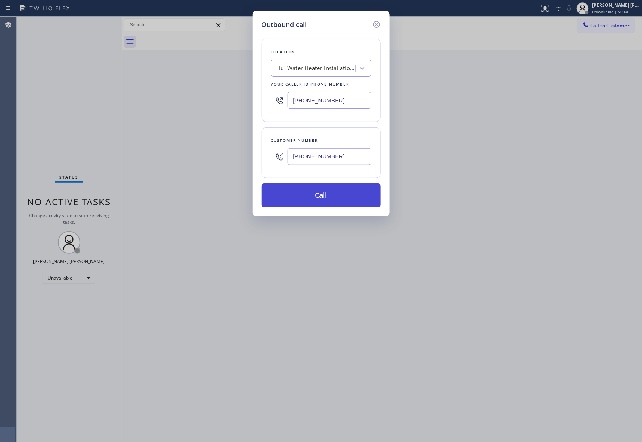
type input "[PHONE_NUMBER]"
click at [322, 197] on button "Call" at bounding box center [320, 195] width 119 height 24
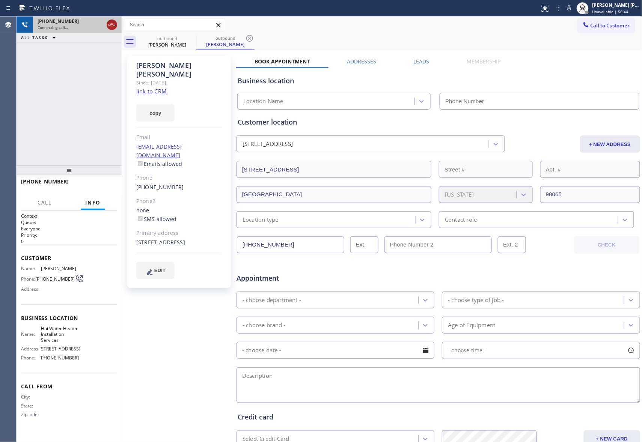
click at [111, 24] on icon at bounding box center [111, 25] width 7 height 2
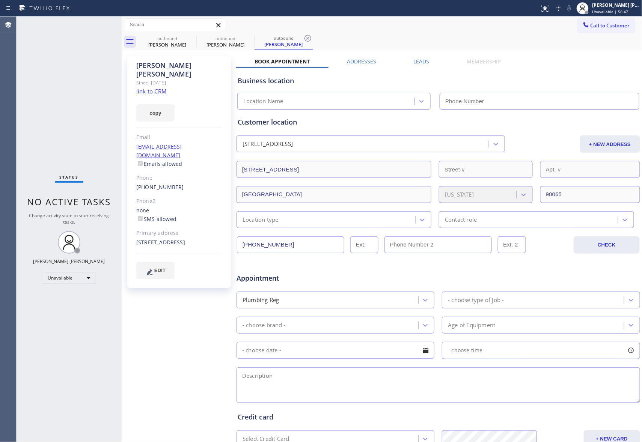
type input "[PHONE_NUMBER]"
click at [189, 36] on icon at bounding box center [191, 38] width 9 height 9
click at [0, 0] on icon at bounding box center [0, 0] width 0 height 0
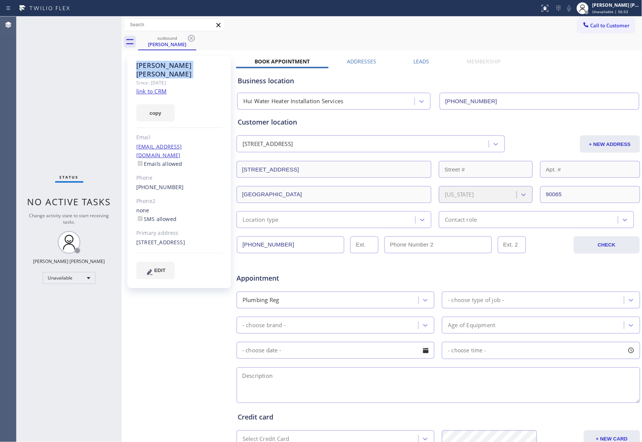
click at [189, 36] on icon at bounding box center [191, 38] width 9 height 9
click at [189, 36] on div "outbound [PERSON_NAME]" at bounding box center [390, 41] width 504 height 17
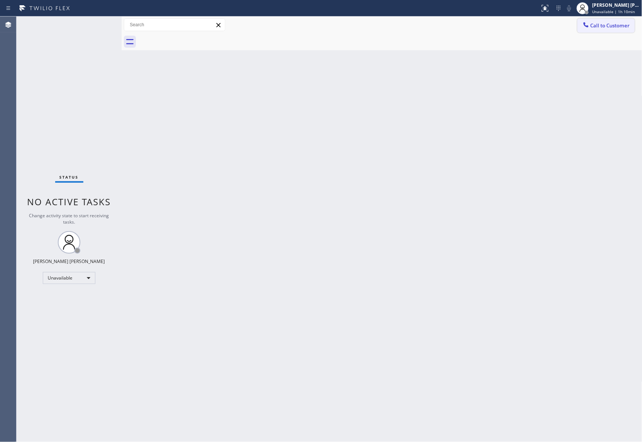
click at [623, 24] on span "Call to Customer" at bounding box center [609, 25] width 39 height 7
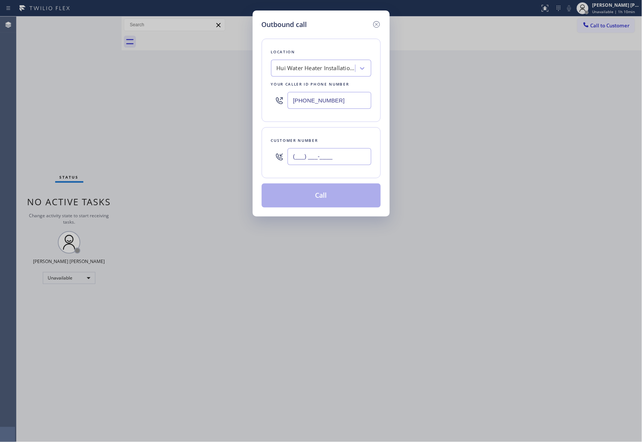
click at [335, 161] on input "(___) ___-____" at bounding box center [329, 156] width 84 height 17
paste input "323) 687-9718"
type input "[PHONE_NUMBER]"
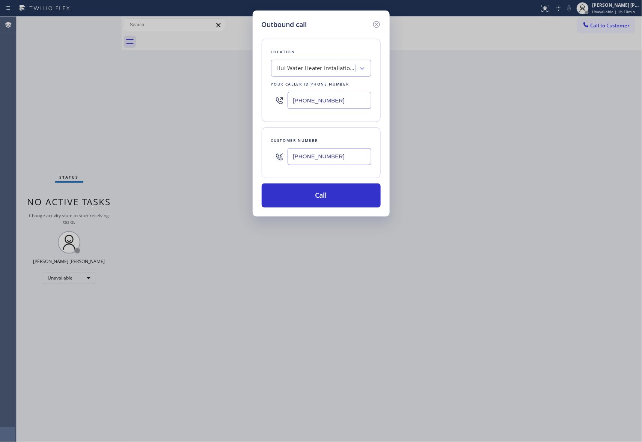
drag, startPoint x: 347, startPoint y: 101, endPoint x: 278, endPoint y: 98, distance: 69.1
click at [278, 98] on div "[PHONE_NUMBER]" at bounding box center [321, 100] width 100 height 24
paste input "348-6148"
type input "[PHONE_NUMBER]"
click at [353, 204] on button "Call" at bounding box center [320, 195] width 119 height 24
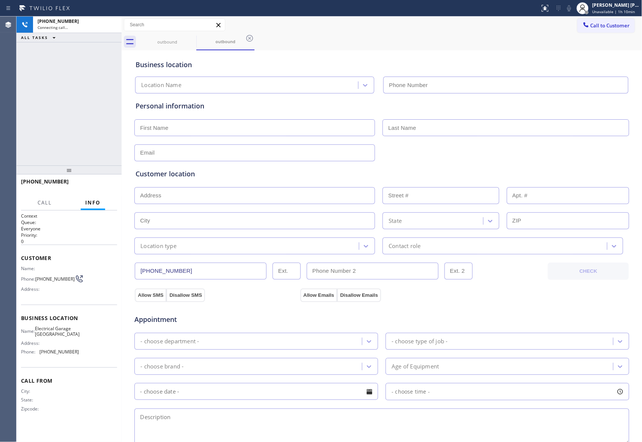
type input "[PHONE_NUMBER]"
click at [98, 185] on span "HANG UP" at bounding box center [99, 184] width 23 height 5
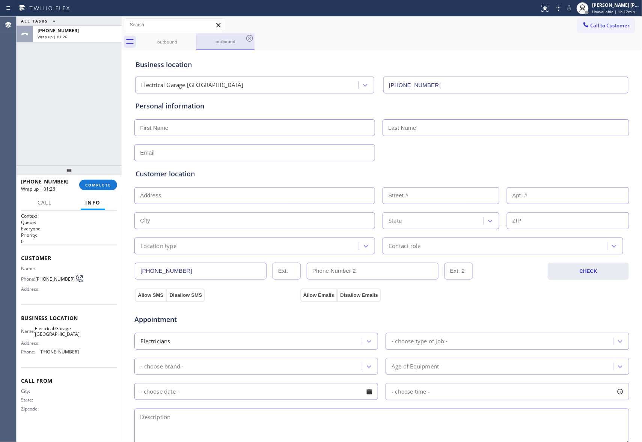
click at [197, 37] on div "outbound" at bounding box center [225, 41] width 57 height 16
click at [189, 39] on icon at bounding box center [191, 38] width 9 height 9
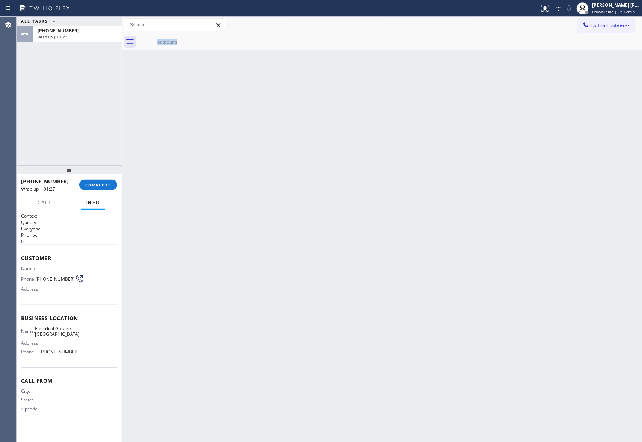
click at [189, 39] on div "outbound" at bounding box center [167, 41] width 58 height 17
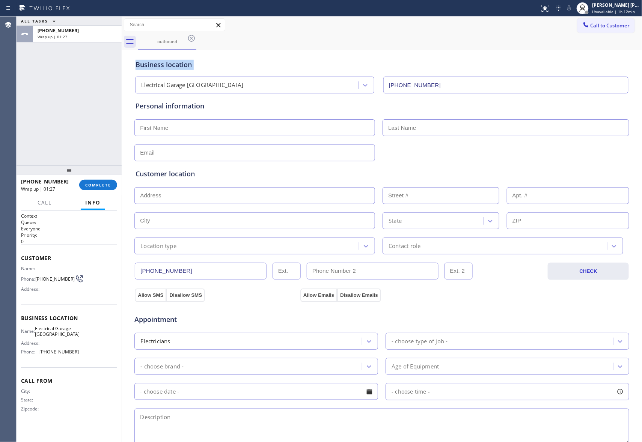
click at [189, 39] on icon at bounding box center [191, 38] width 9 height 9
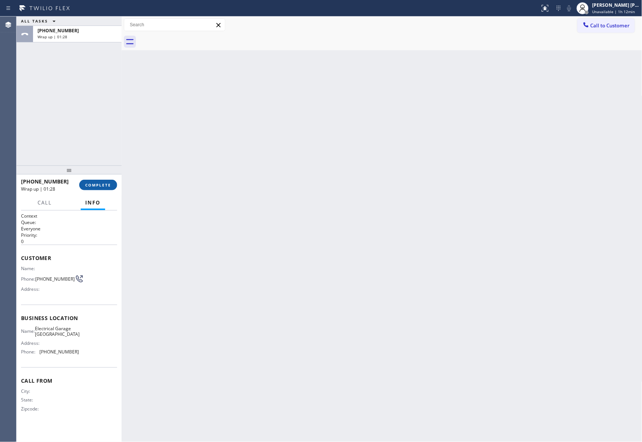
click at [93, 185] on span "COMPLETE" at bounding box center [98, 184] width 26 height 5
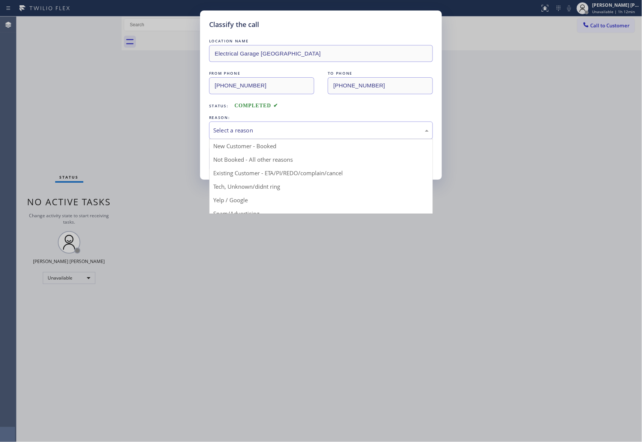
click at [263, 131] on div "Select a reason" at bounding box center [320, 130] width 215 height 9
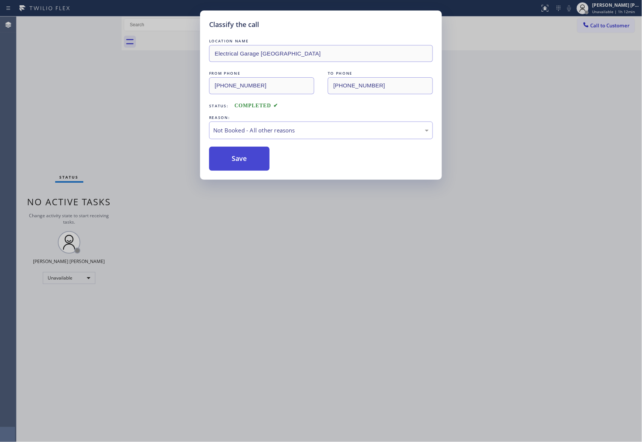
click at [245, 162] on button "Save" at bounding box center [239, 159] width 60 height 24
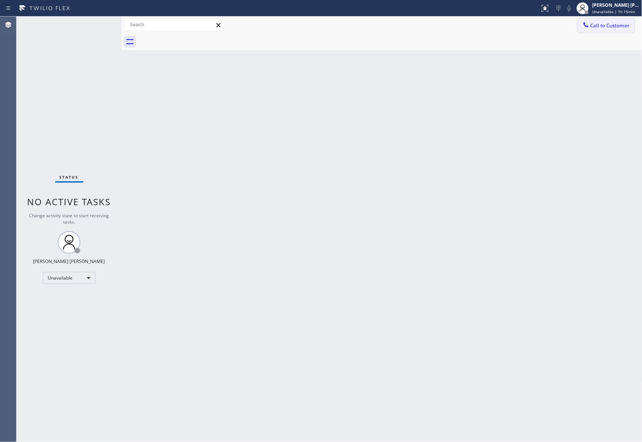
click at [628, 28] on span "Call to Customer" at bounding box center [609, 25] width 39 height 7
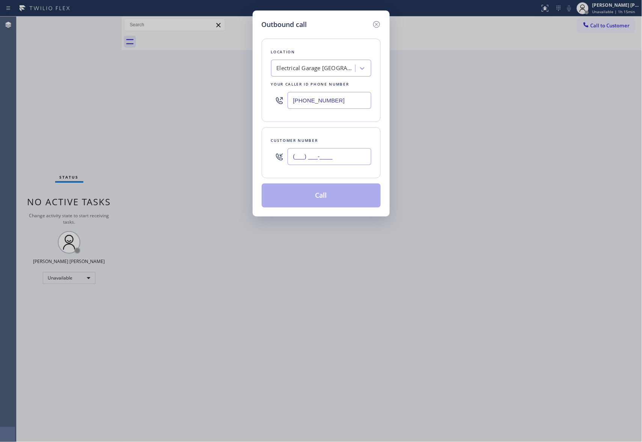
click at [339, 158] on input "(___) ___-____" at bounding box center [329, 156] width 84 height 17
paste input "727) 623-2392"
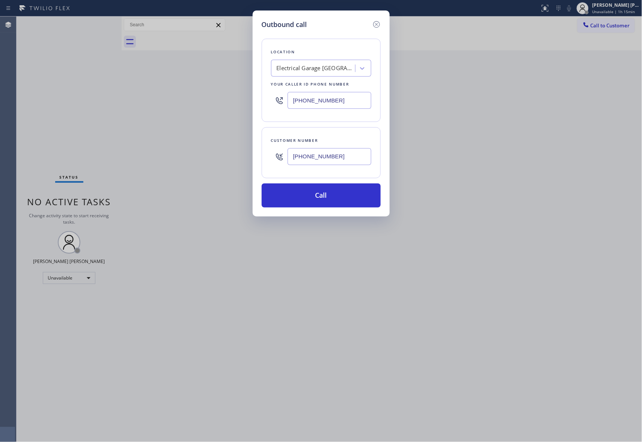
type input "[PHONE_NUMBER]"
drag, startPoint x: 343, startPoint y: 99, endPoint x: 198, endPoint y: 89, distance: 144.8
click at [198, 89] on div "Outbound call Location Electrical Garage [GEOGRAPHIC_DATA] Your caller id phone…" at bounding box center [321, 221] width 642 height 442
paste input "727) 758-4364"
type input "[PHONE_NUMBER]"
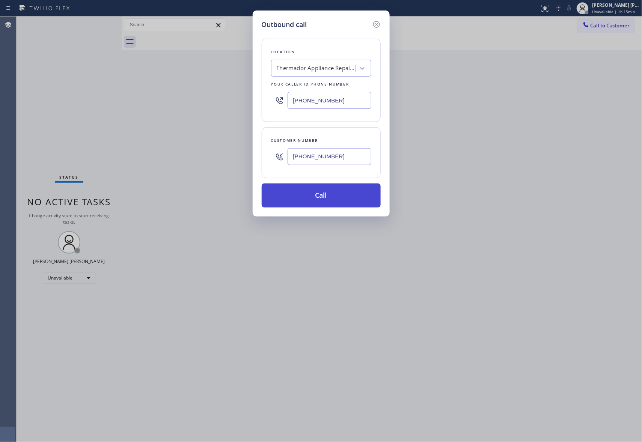
click at [309, 192] on button "Call" at bounding box center [320, 195] width 119 height 24
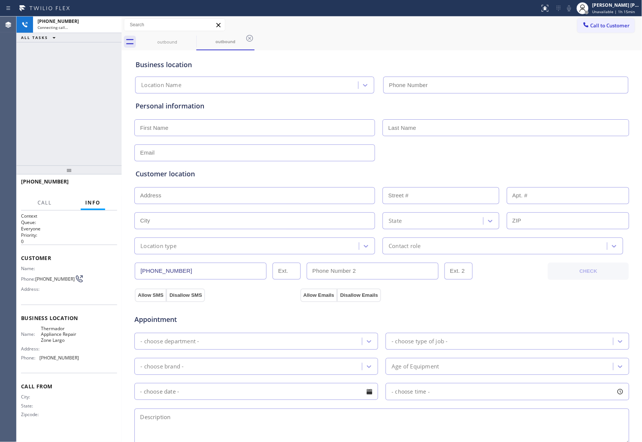
type input "[PHONE_NUMBER]"
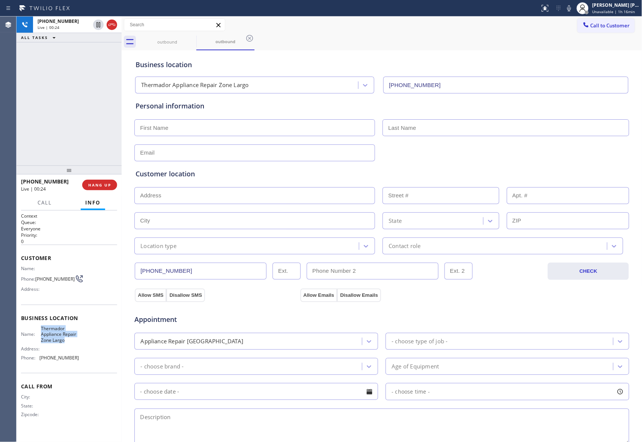
drag, startPoint x: 41, startPoint y: 329, endPoint x: 67, endPoint y: 341, distance: 28.4
click at [67, 341] on span "Thermador Appliance Repair Zone Largo" at bounding box center [60, 334] width 38 height 17
copy span "Thermador Appliance Repair Zone Largo"
click at [108, 183] on span "COMPLETE" at bounding box center [98, 184] width 26 height 5
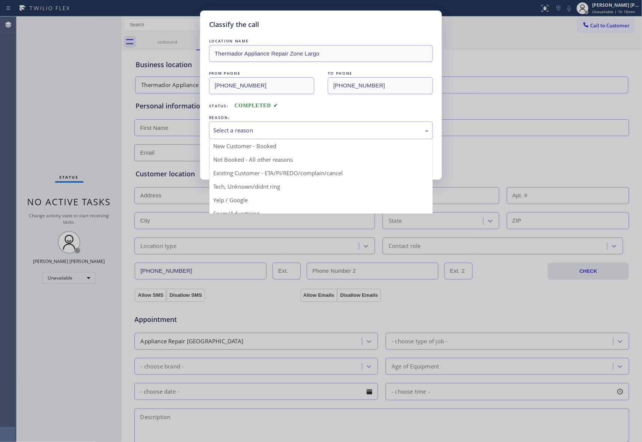
click at [290, 132] on div "Select a reason" at bounding box center [320, 130] width 215 height 9
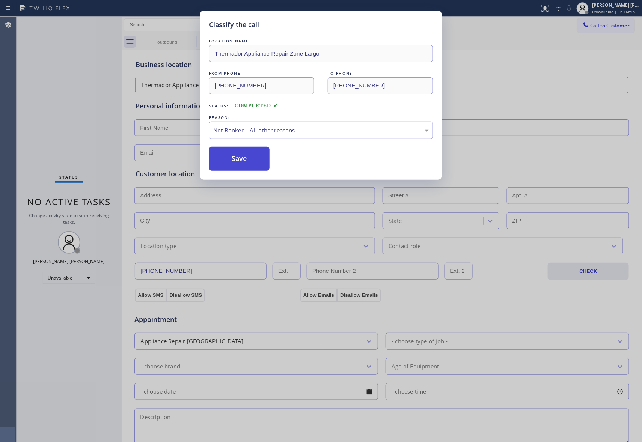
click at [236, 158] on button "Save" at bounding box center [239, 159] width 60 height 24
drag, startPoint x: 236, startPoint y: 158, endPoint x: 45, endPoint y: 152, distance: 190.7
click at [231, 158] on button "Save" at bounding box center [239, 159] width 60 height 24
